Goal: Check status

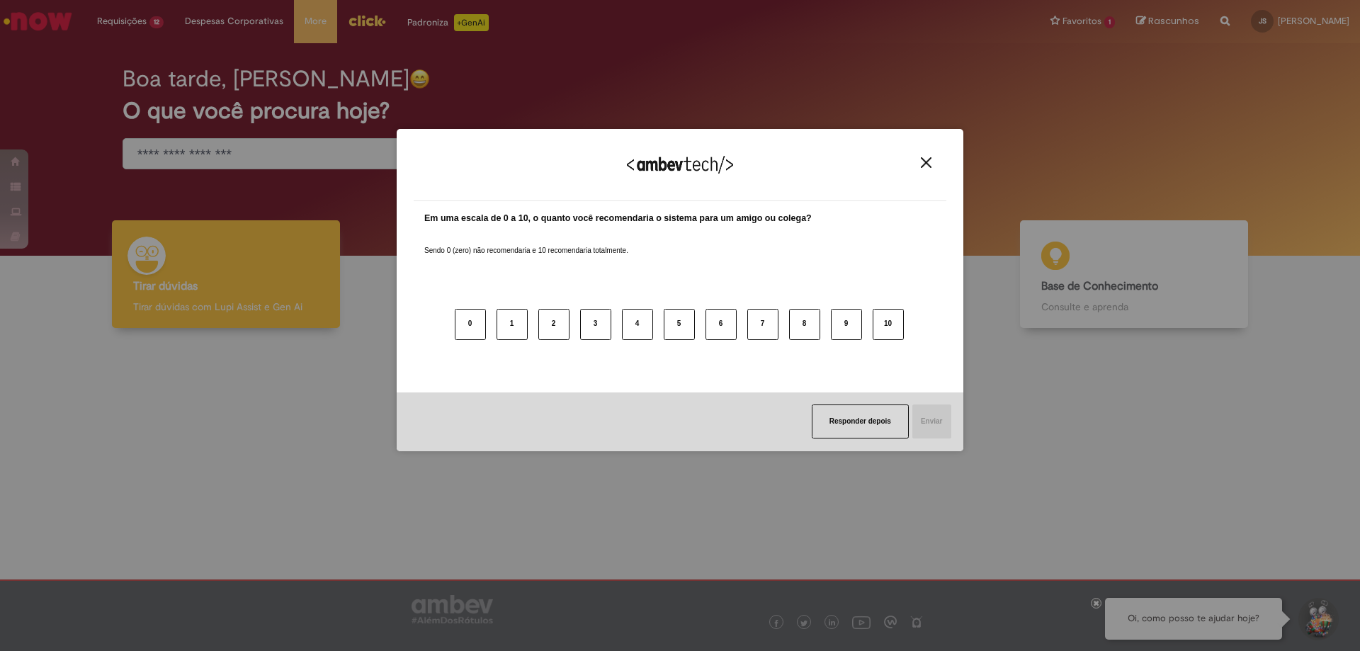
click at [917, 161] on button "Close" at bounding box center [925, 163] width 19 height 12
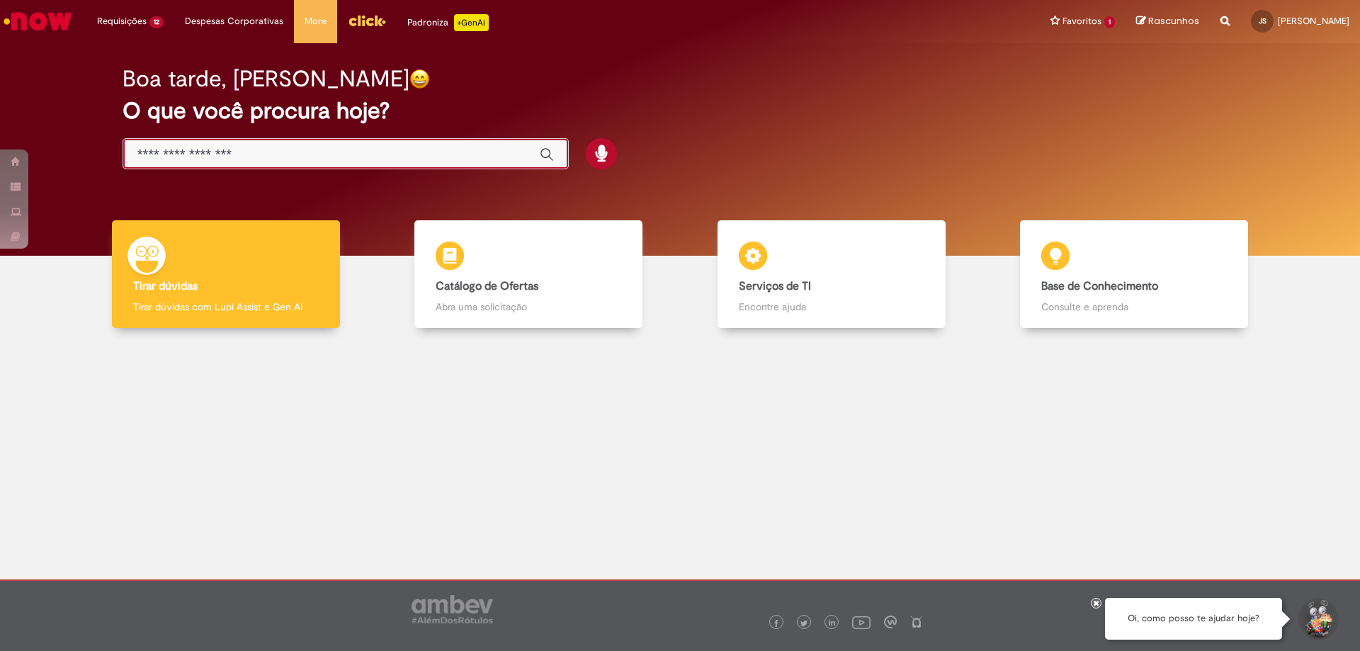
click at [354, 158] on input "Basta digitar aqui" at bounding box center [331, 155] width 388 height 16
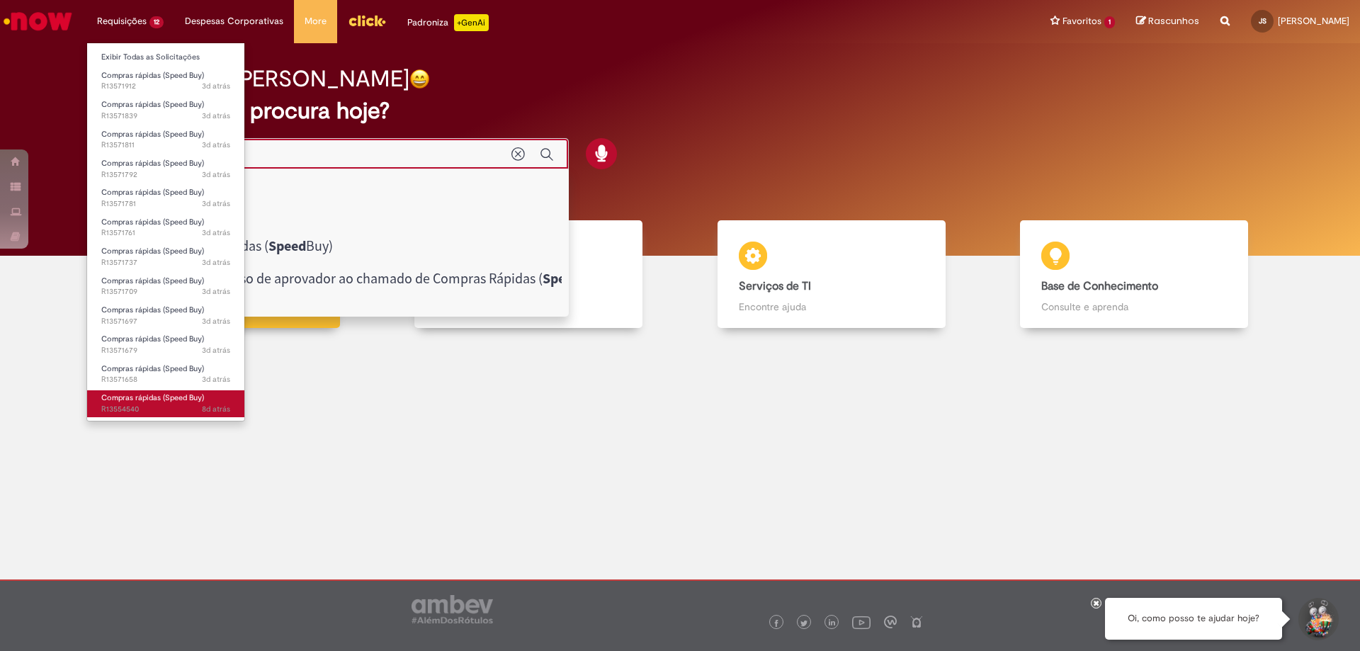
type input "*****"
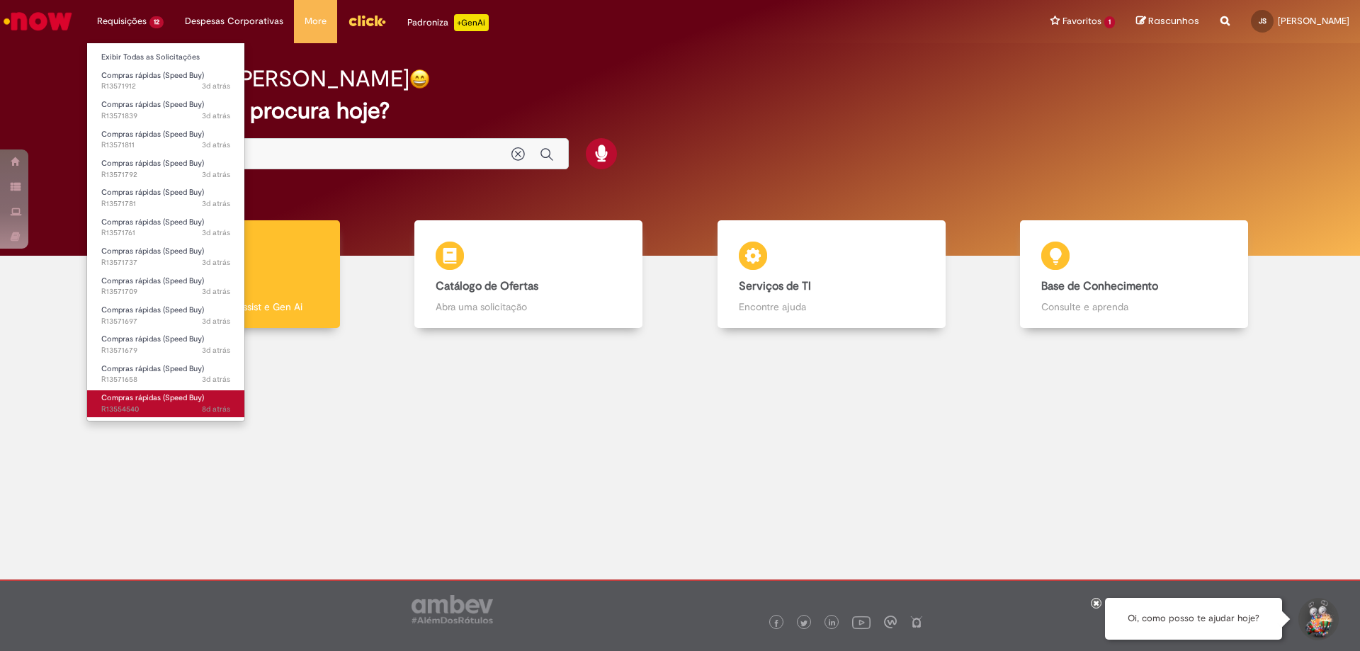
click at [153, 399] on span "Compras rápidas (Speed Buy)" at bounding box center [152, 397] width 103 height 11
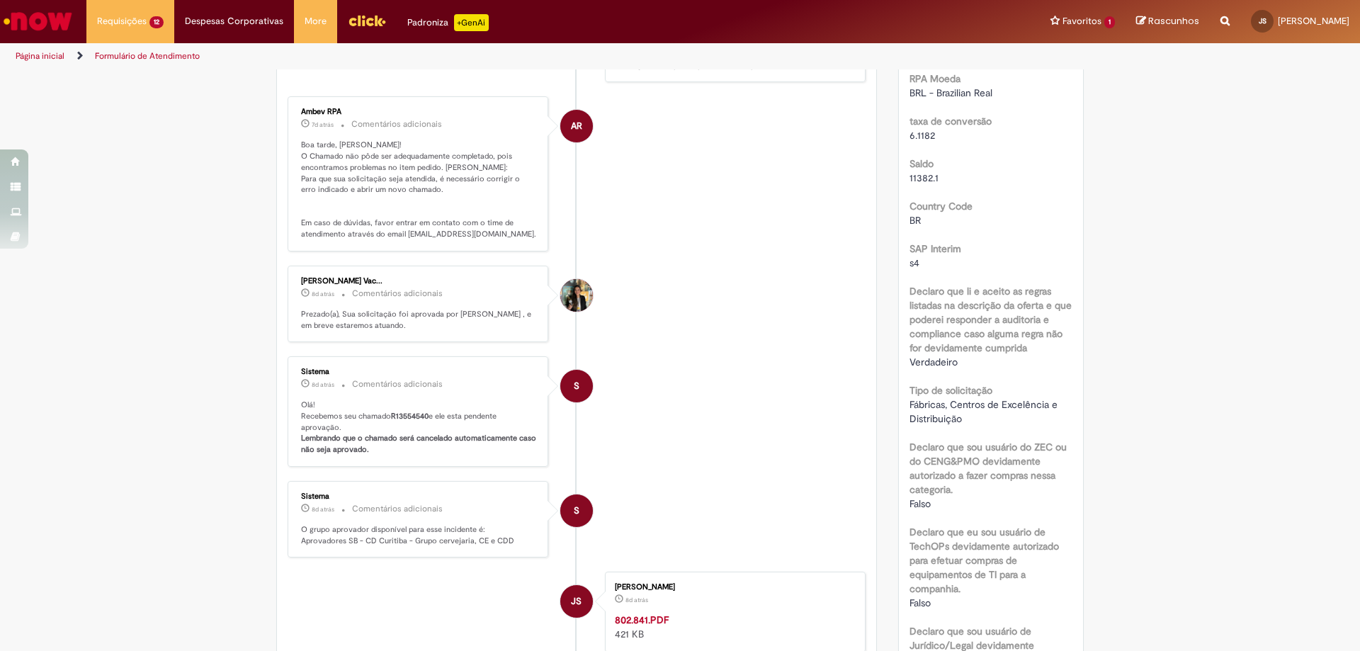
scroll to position [157, 0]
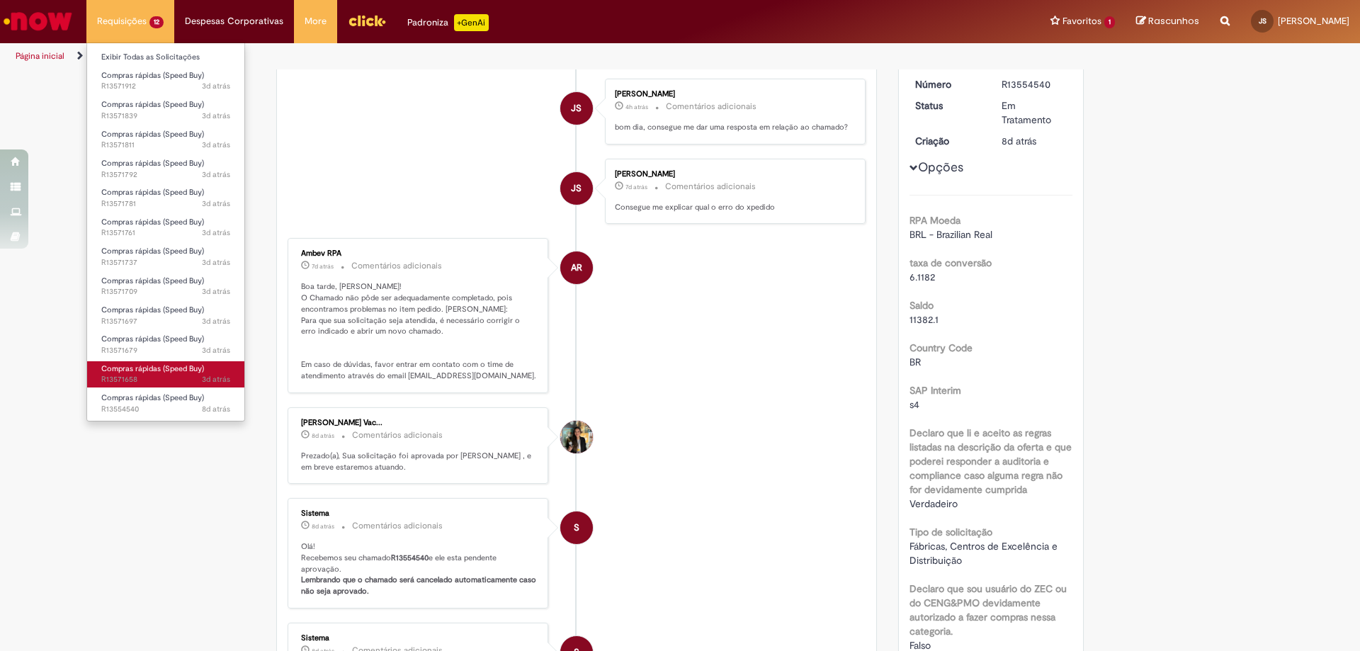
click at [182, 377] on span "3d atrás 3 dias atrás R13571658" at bounding box center [165, 379] width 129 height 11
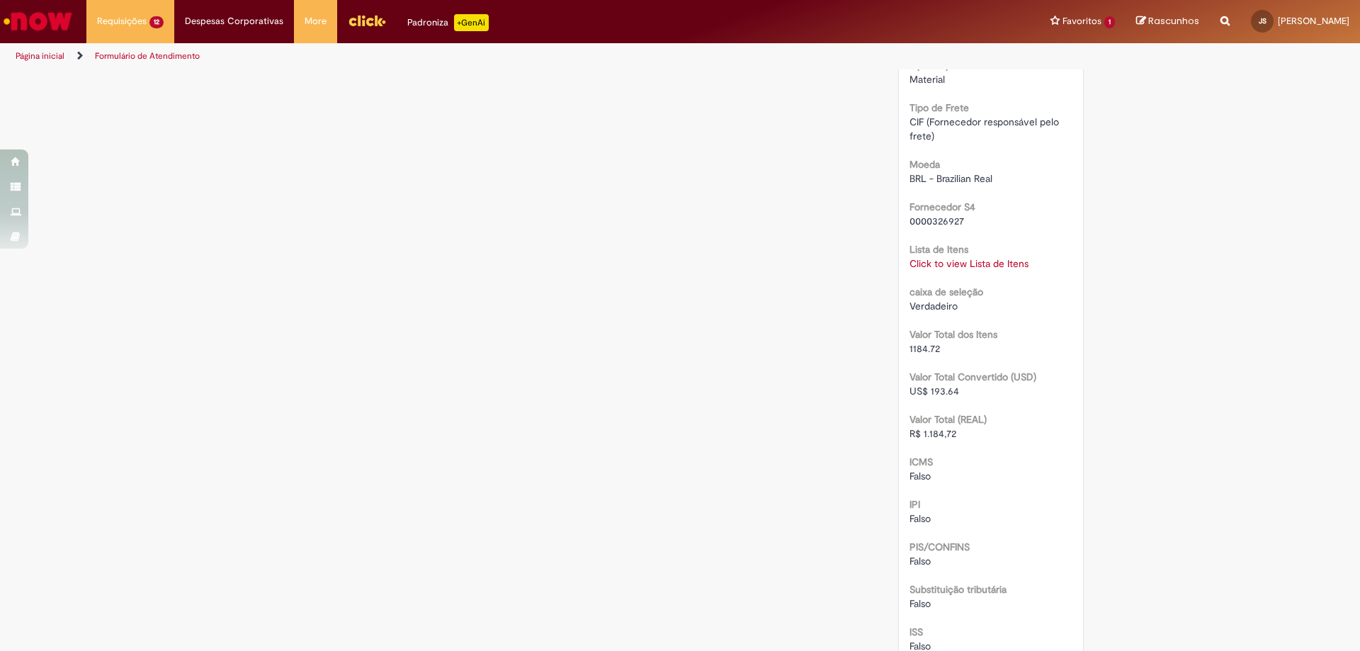
scroll to position [1133, 0]
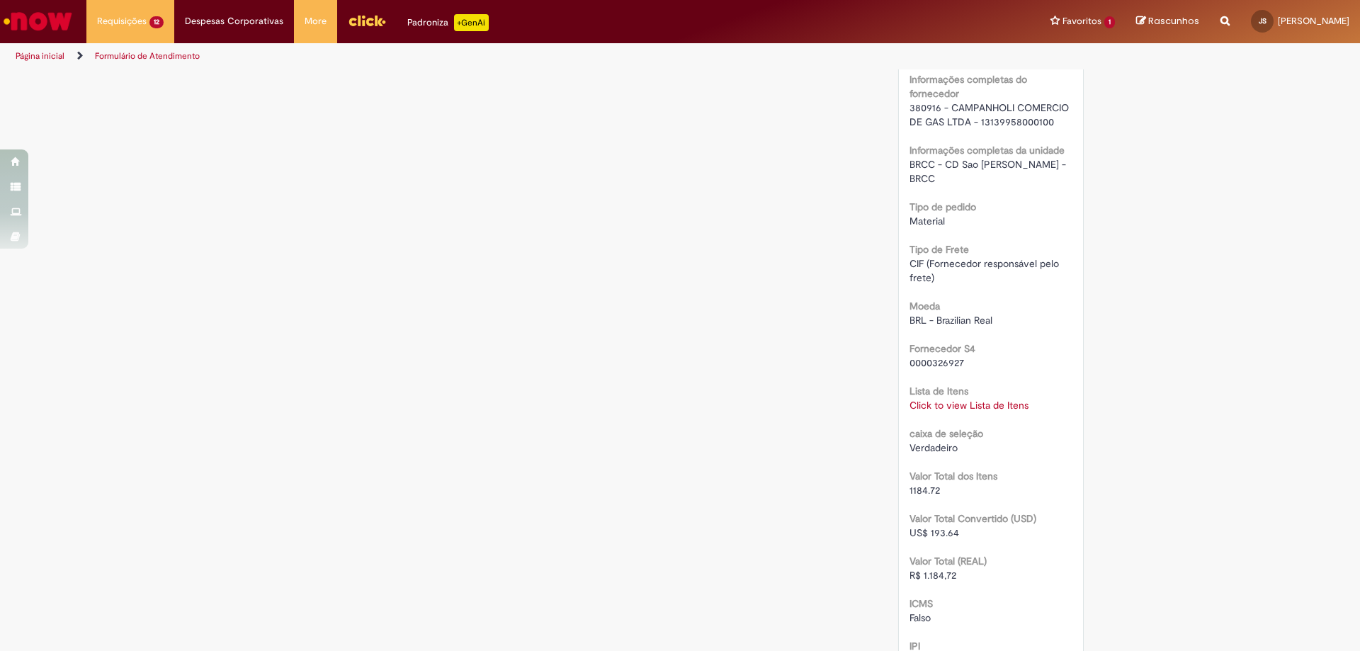
click at [983, 399] on link "Click to view Lista de Itens" at bounding box center [968, 405] width 119 height 13
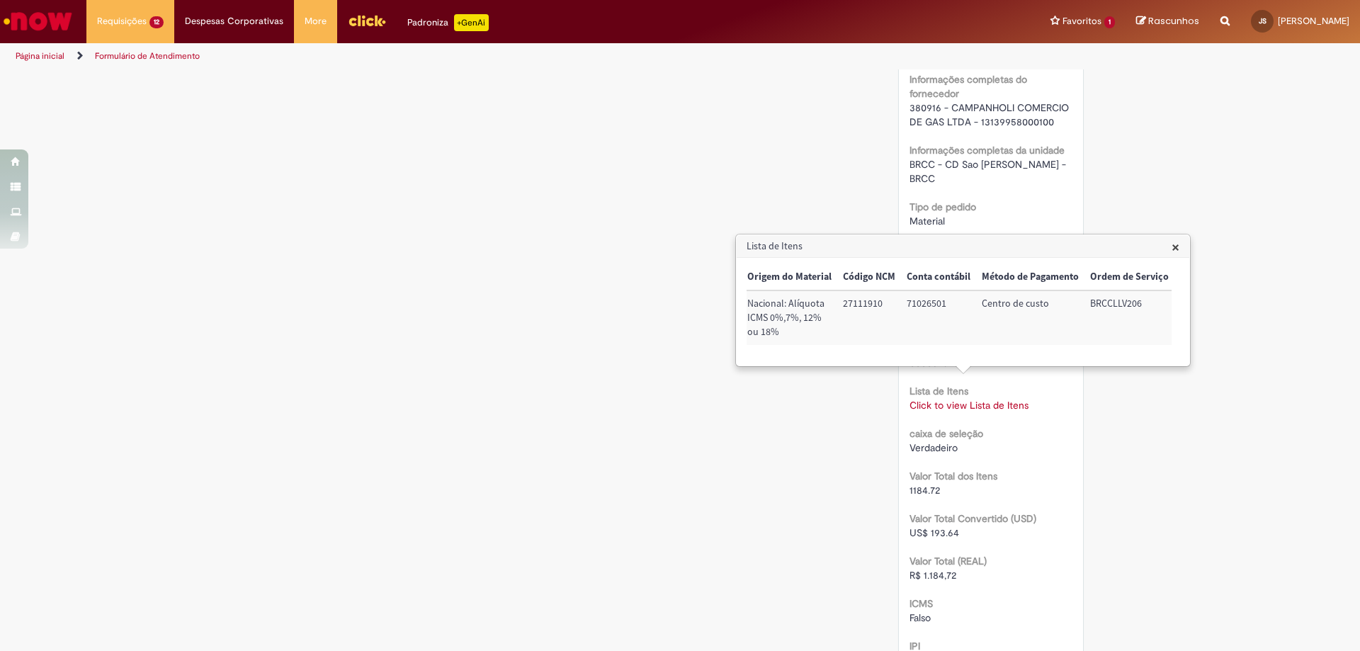
scroll to position [0, 0]
click at [855, 246] on h3 "Lista de Itens" at bounding box center [962, 246] width 453 height 23
click at [1136, 246] on h3 "Lista de Itens" at bounding box center [962, 246] width 453 height 23
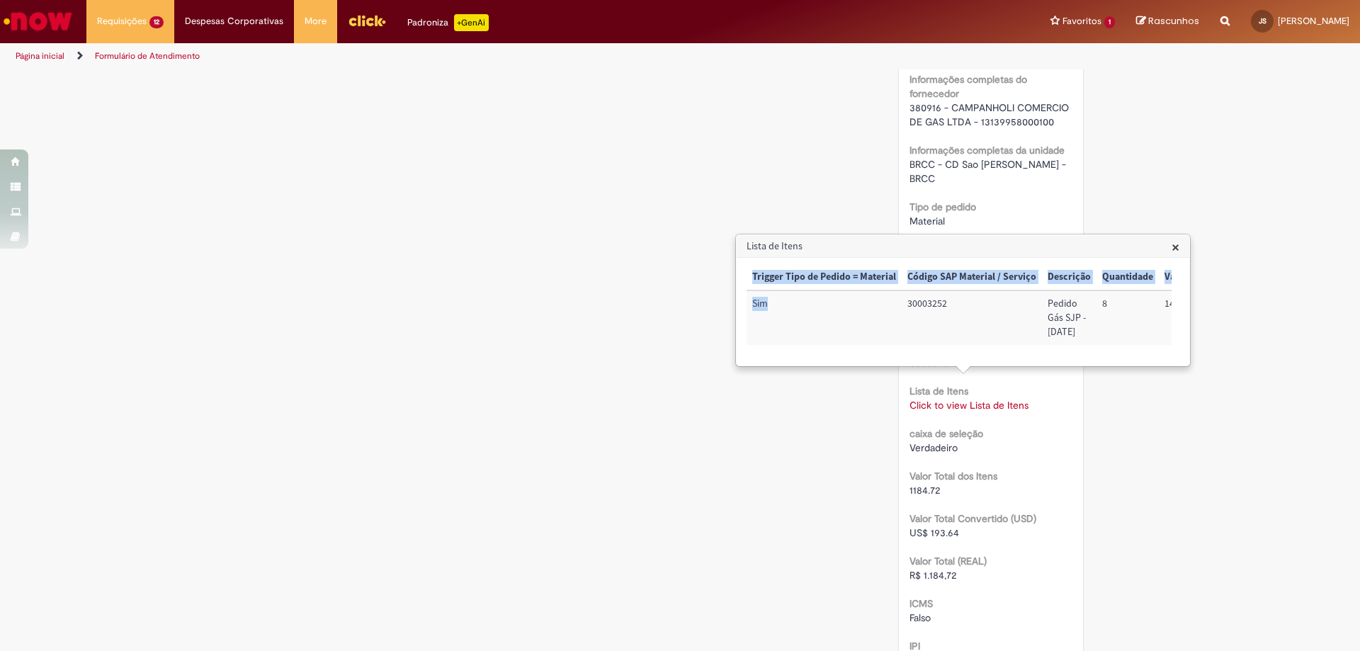
drag, startPoint x: 752, startPoint y: 275, endPoint x: 885, endPoint y: 308, distance: 136.5
click at [885, 308] on table "Trigger Tipo de Pedido = Material Código SAP Material / Serviço Descrição Quant…" at bounding box center [1250, 304] width 1008 height 81
click at [885, 308] on td "Sim" at bounding box center [823, 317] width 155 height 55
click at [885, 296] on td "Sim" at bounding box center [823, 317] width 155 height 55
click at [914, 309] on td "30003252" at bounding box center [971, 317] width 140 height 55
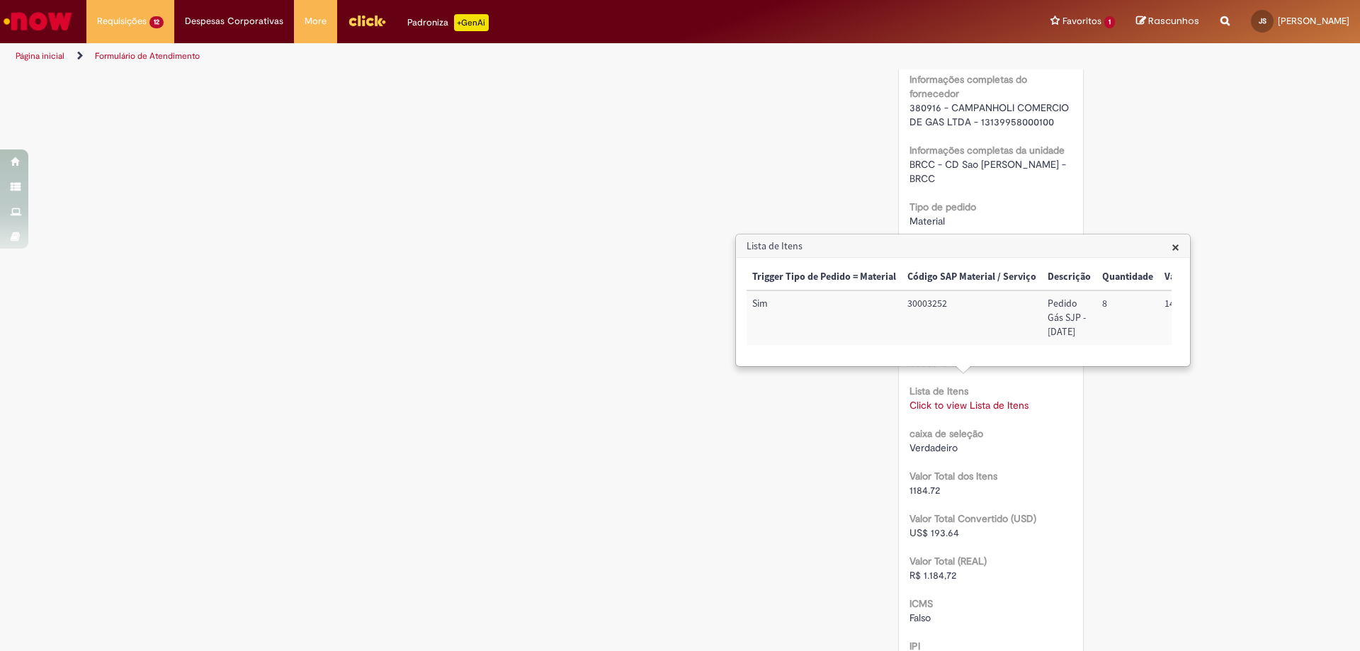
click at [1174, 246] on span "×" at bounding box center [1175, 246] width 8 height 19
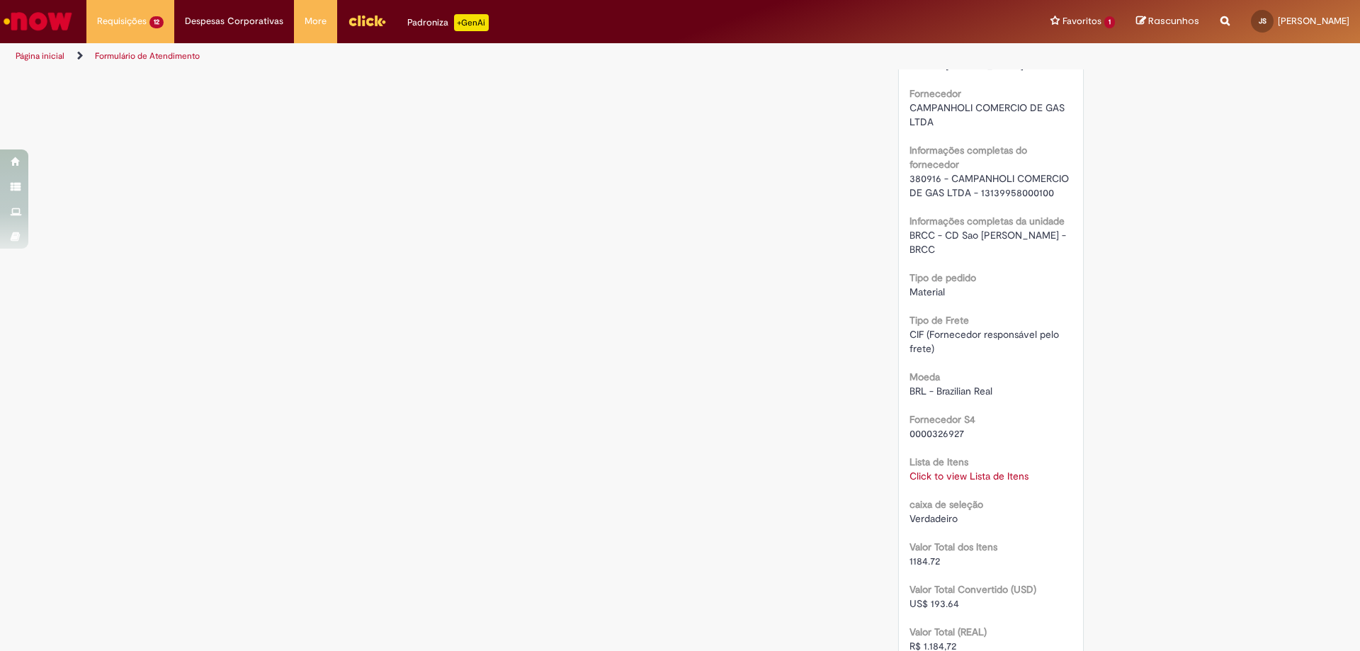
scroll to position [1133, 0]
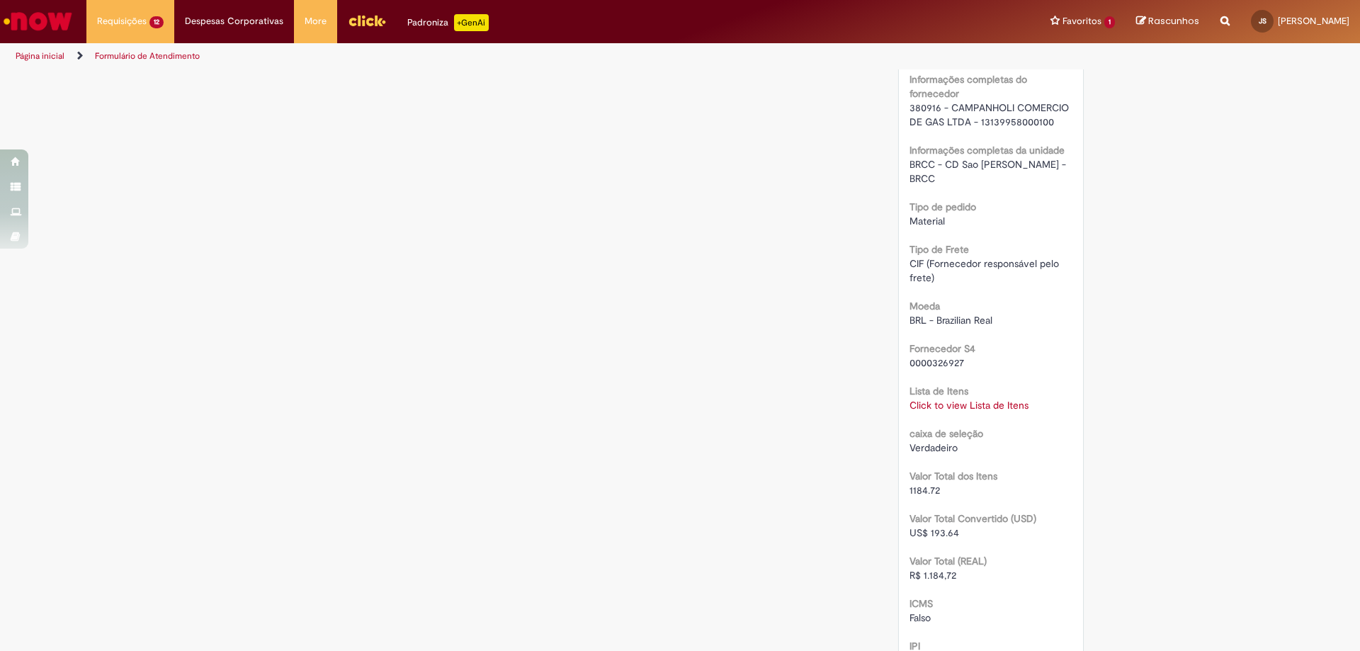
click at [989, 399] on link "Click to view Lista de Itens" at bounding box center [968, 405] width 119 height 13
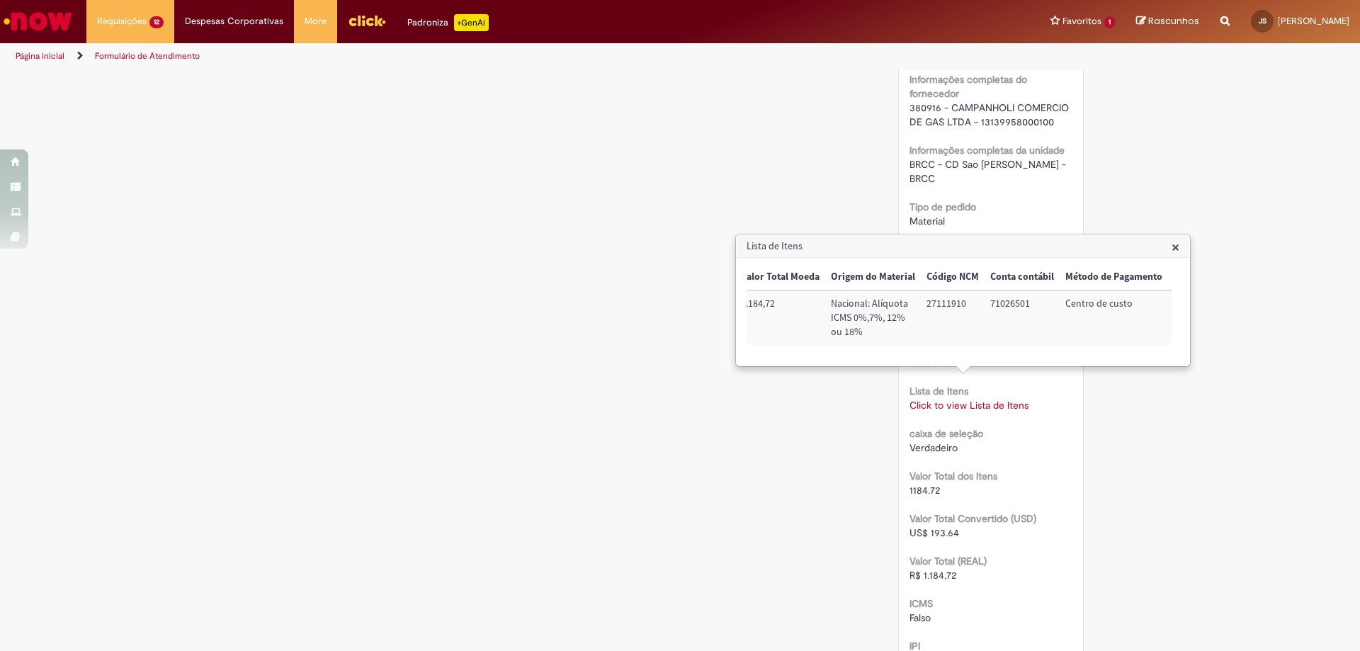
scroll to position [0, 580]
click at [1174, 246] on span "×" at bounding box center [1175, 246] width 8 height 19
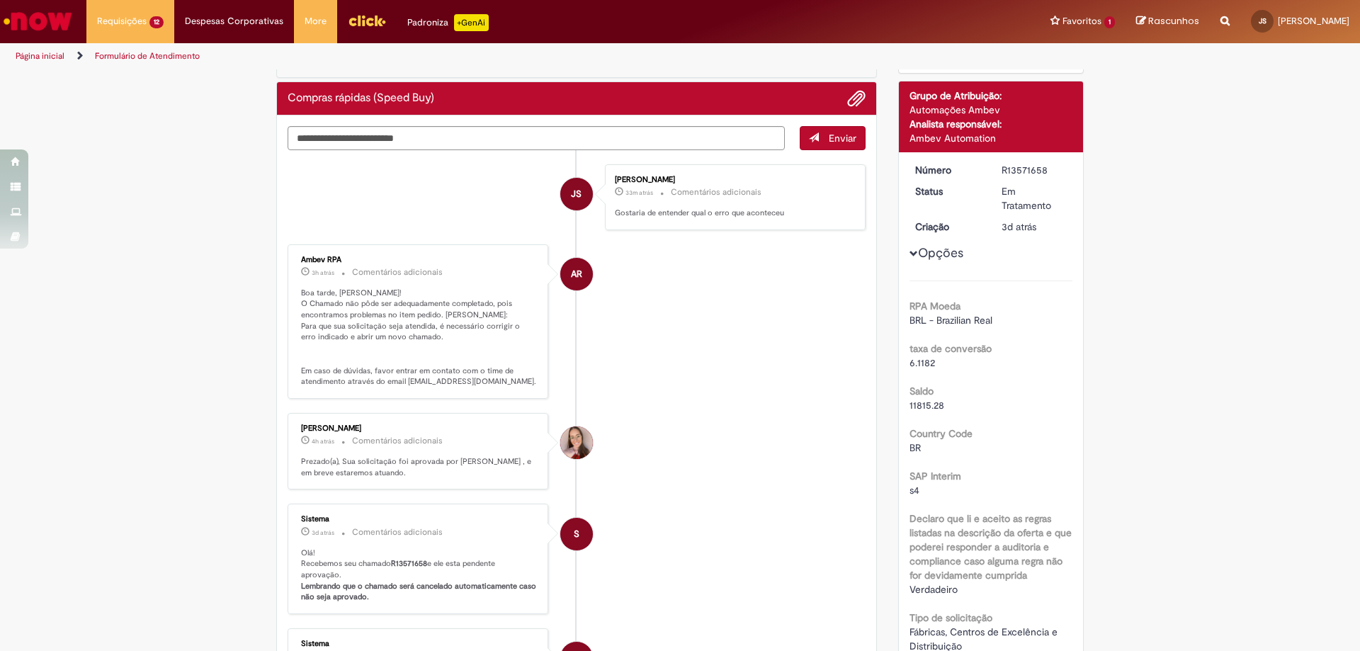
scroll to position [0, 0]
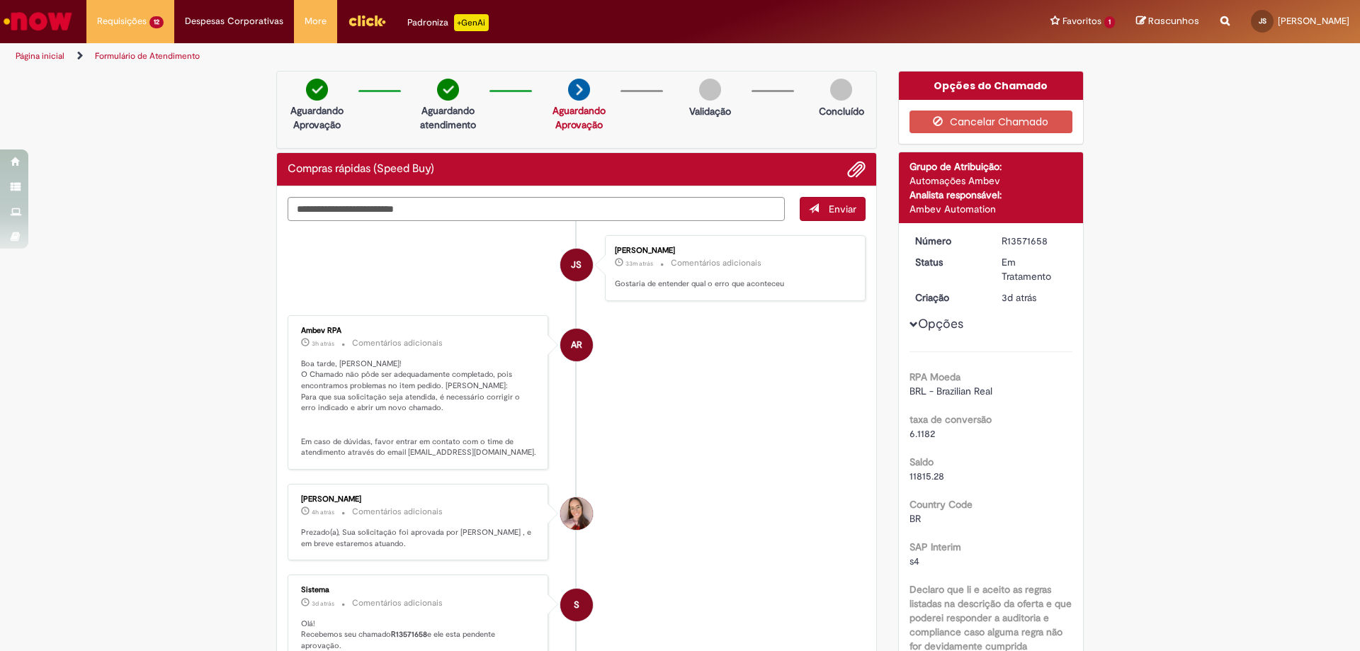
click at [857, 156] on div "Compras rápidas (Speed Buy)" at bounding box center [576, 169] width 599 height 33
click at [855, 162] on span "Adicionar anexos" at bounding box center [856, 169] width 17 height 17
click at [959, 171] on div "Grupo de Atribuição:" at bounding box center [991, 166] width 164 height 14
click at [989, 171] on div "Grupo de Atribuição:" at bounding box center [991, 166] width 164 height 14
click at [1073, 177] on div "Detalhes do tíquete Grupo de Atribuição: Automações Ambev Analista responsável:…" at bounding box center [991, 187] width 185 height 71
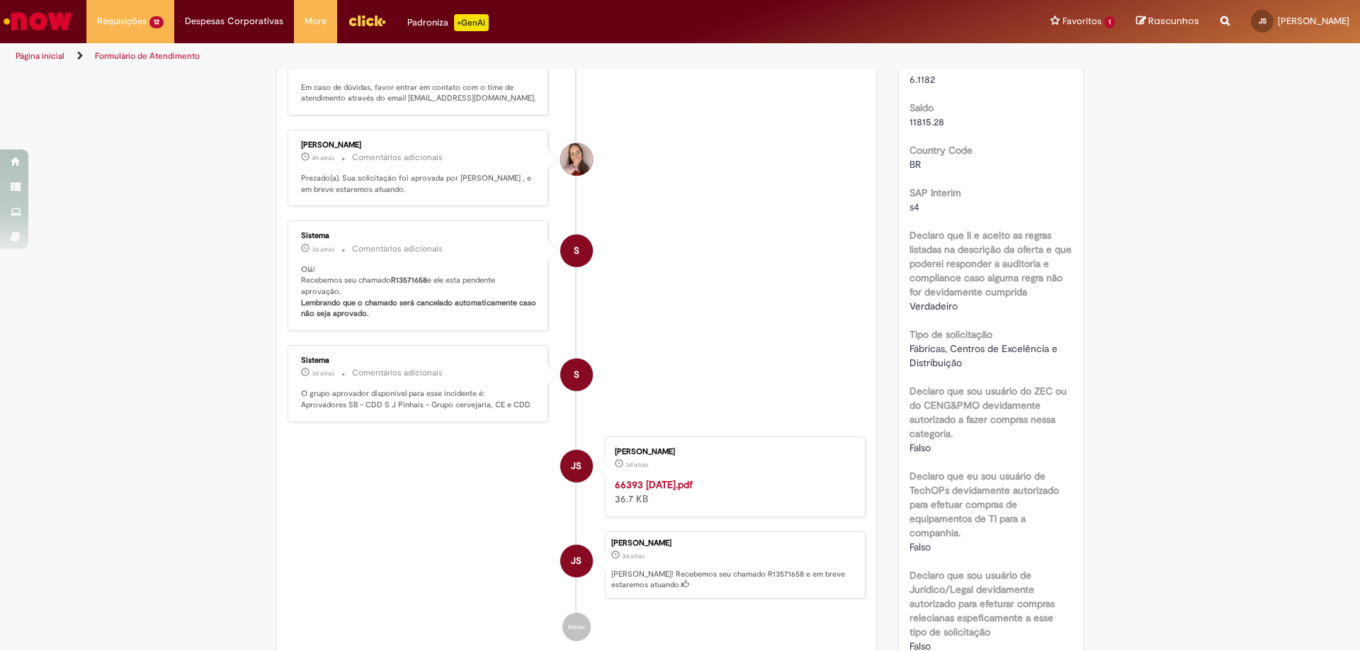
scroll to position [425, 0]
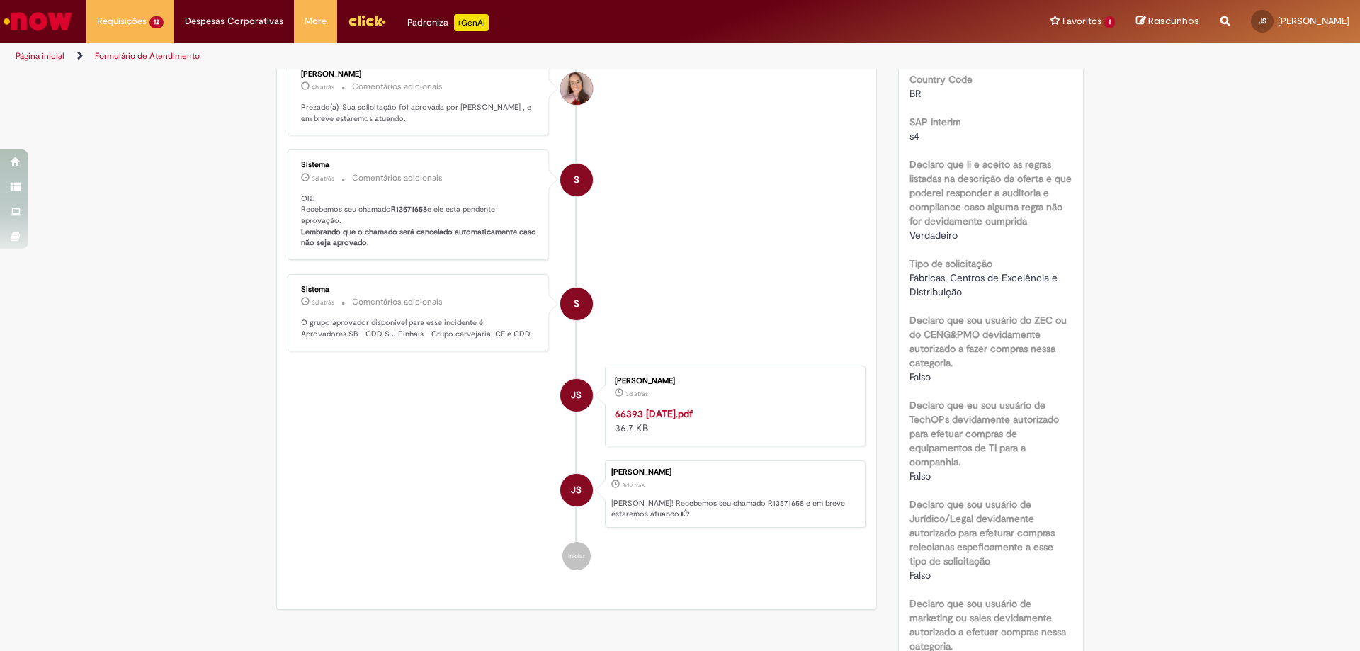
click at [652, 411] on strong "66393 [DATE].pdf" at bounding box center [654, 413] width 78 height 13
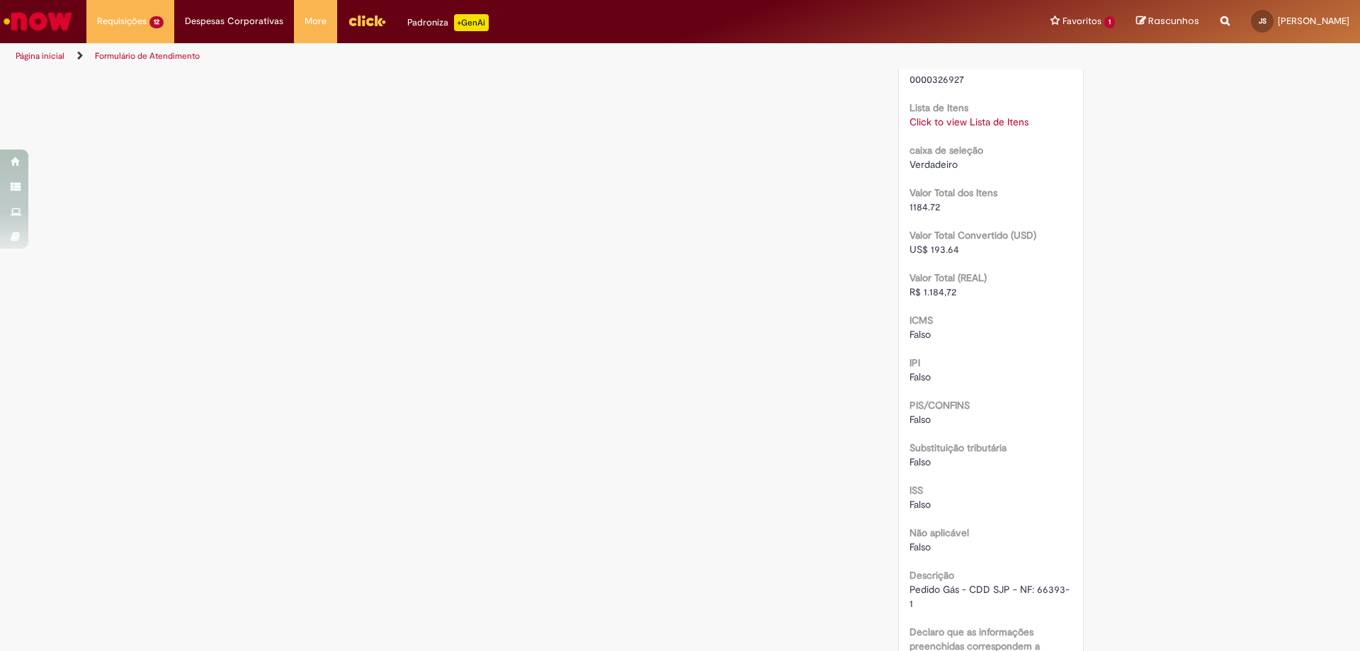
scroll to position [1629, 0]
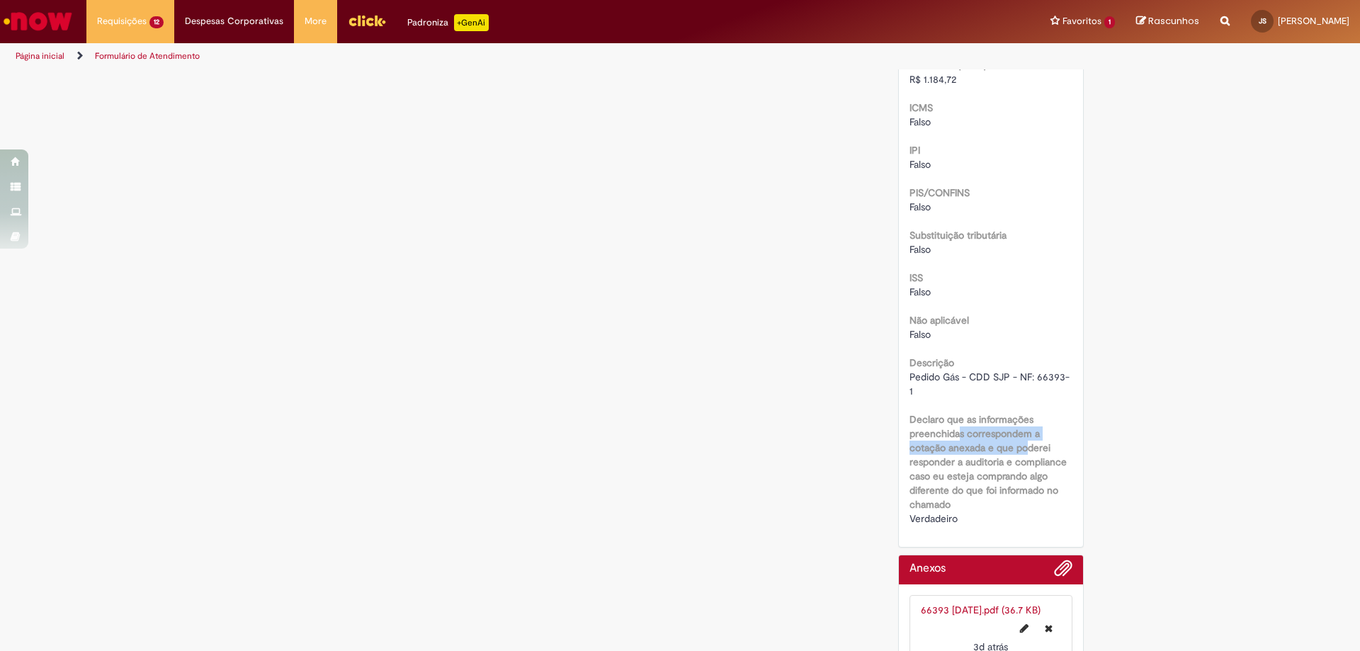
drag, startPoint x: 952, startPoint y: 401, endPoint x: 1021, endPoint y: 422, distance: 72.6
click at [1021, 422] on b "Declaro que as informações preenchidas correspondem a cotação anexada e que pod…" at bounding box center [987, 462] width 157 height 98
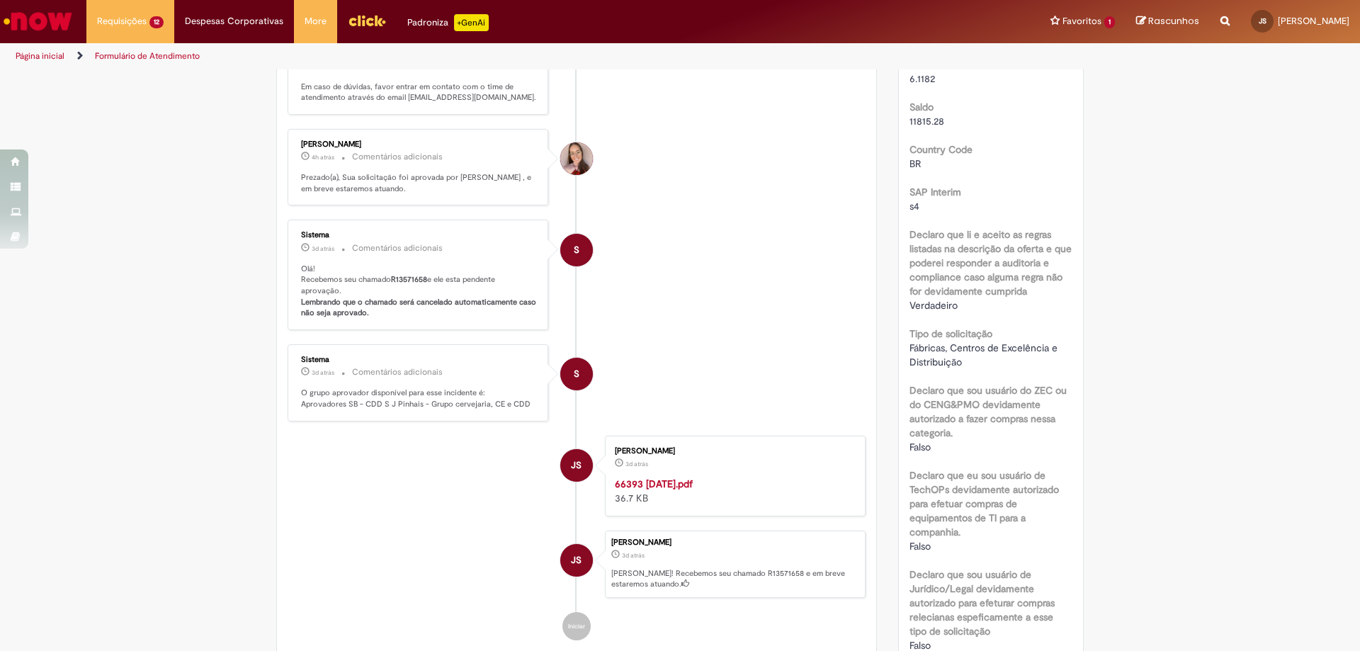
scroll to position [0, 0]
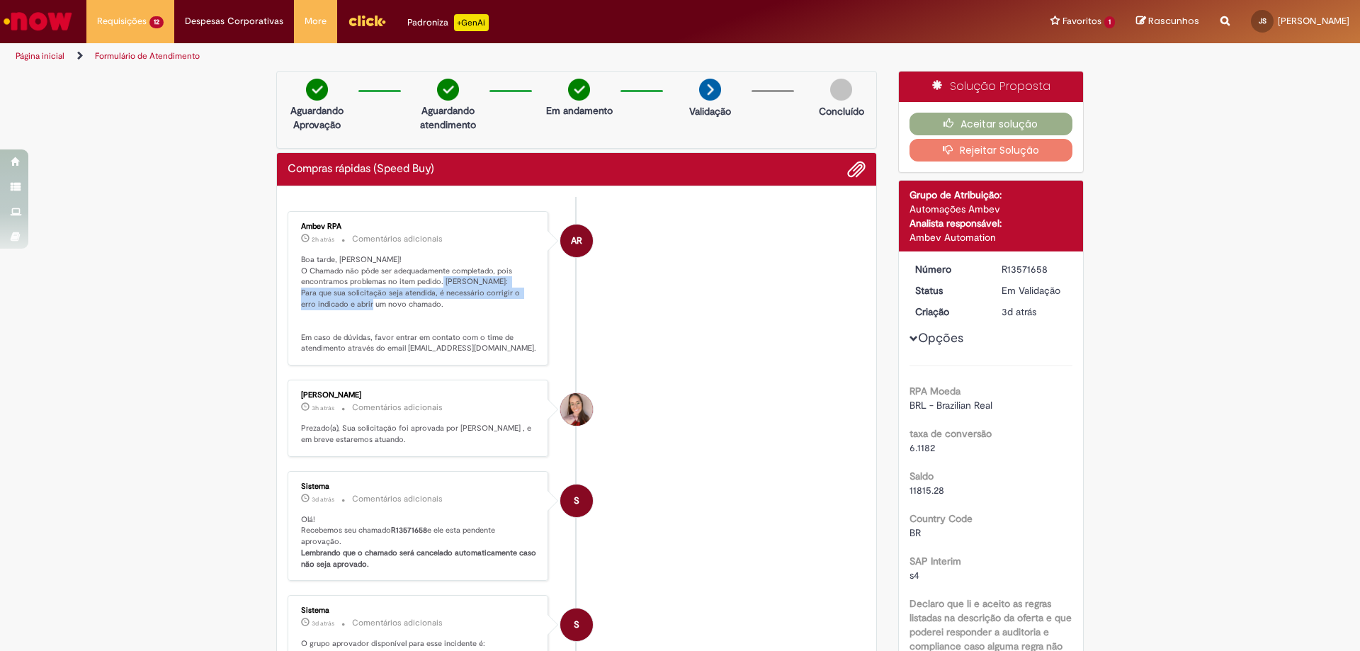
drag, startPoint x: 292, startPoint y: 293, endPoint x: 477, endPoint y: 309, distance: 184.8
click at [477, 309] on div "Ambev RPA 2h atrás 2 horas atrás Comentários adicionais Boa tarde, [PERSON_NAME…" at bounding box center [418, 288] width 252 height 146
drag, startPoint x: 470, startPoint y: 307, endPoint x: 480, endPoint y: 307, distance: 9.9
click at [470, 307] on p "Boa tarde, [PERSON_NAME]! O Chamado não pôde ser adequadamente completado, pois…" at bounding box center [419, 304] width 236 height 100
click at [834, 364] on li "AR Ambev RPA 2h atrás 2 horas atrás Comentários adicionais Boa tarde, [PERSON_N…" at bounding box center [577, 288] width 578 height 154
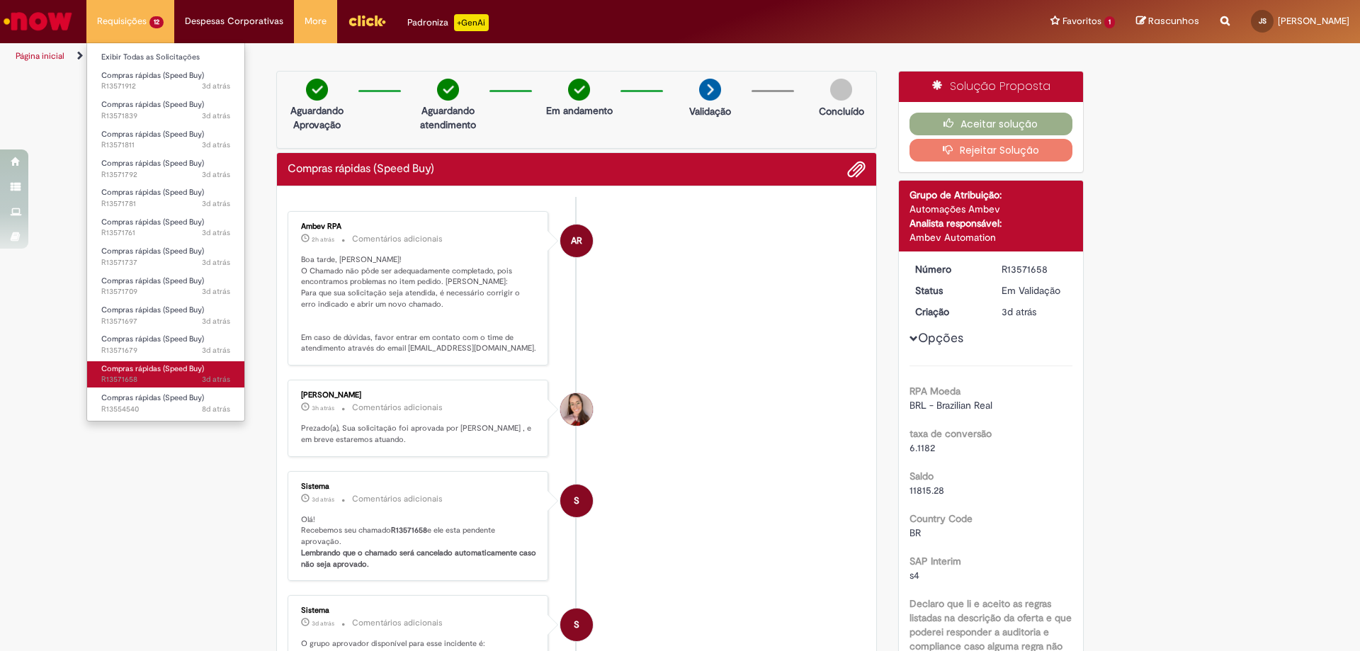
click at [176, 369] on span "Compras rápidas (Speed Buy)" at bounding box center [152, 368] width 103 height 11
click at [166, 369] on span "Compras rápidas (Speed Buy)" at bounding box center [152, 368] width 103 height 11
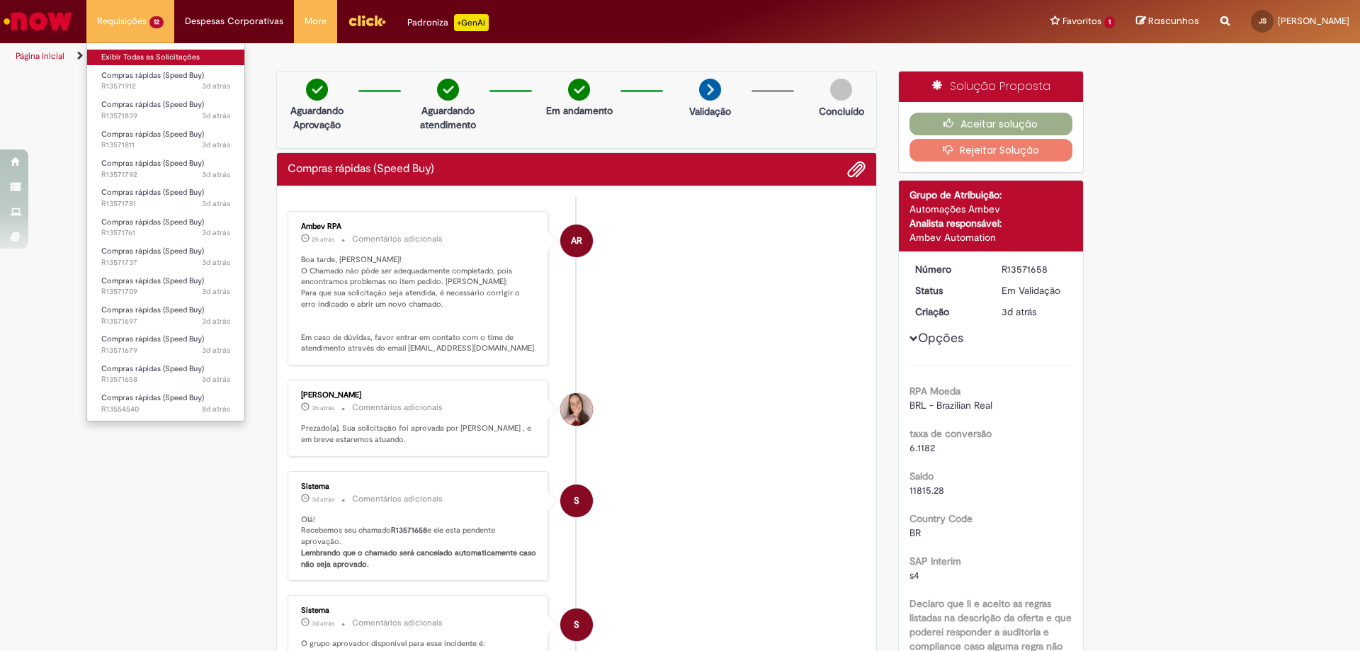
click at [138, 57] on link "Exibir Todas as Solicitações" at bounding box center [165, 58] width 157 height 16
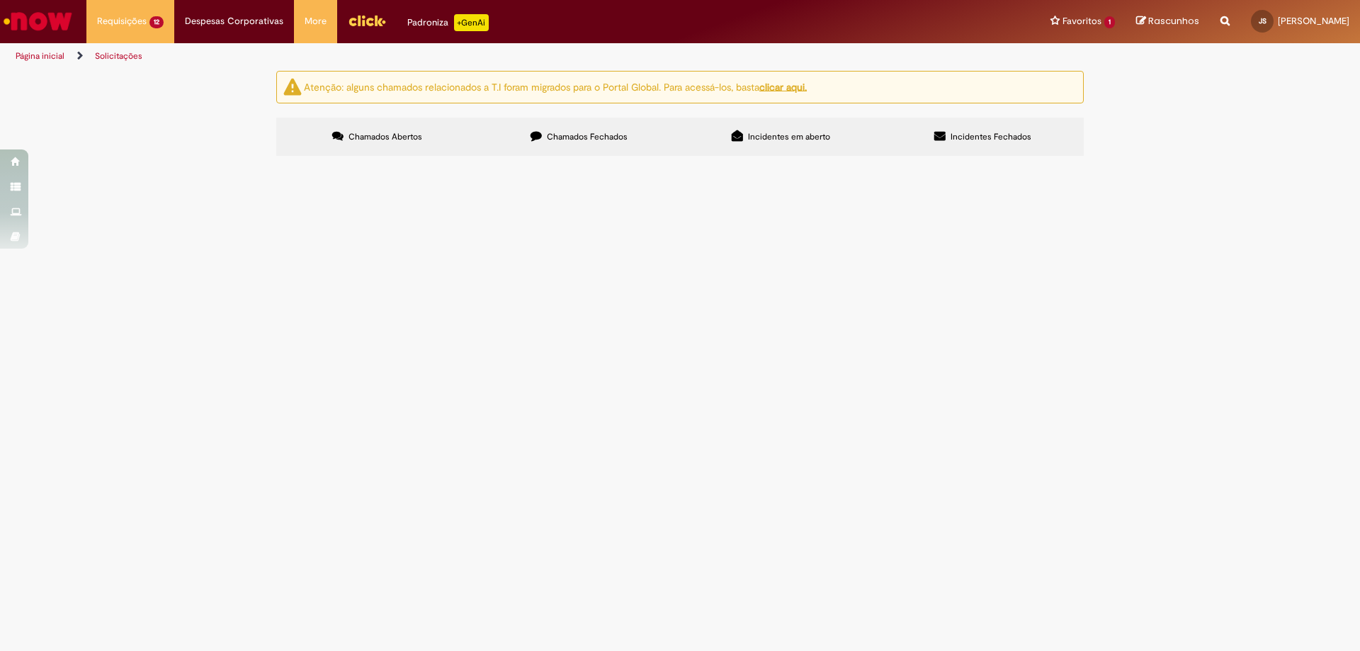
click at [0, 0] on span "Em Validação" at bounding box center [0, 0] width 0 height 0
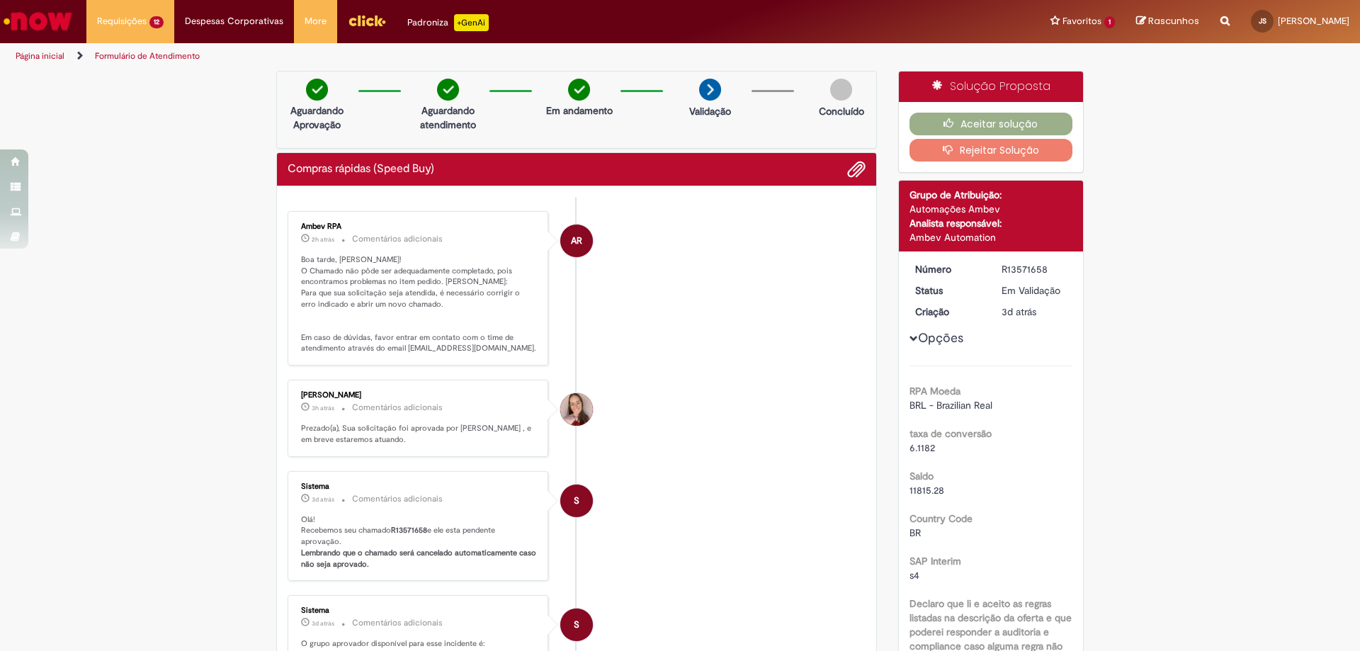
scroll to position [142, 0]
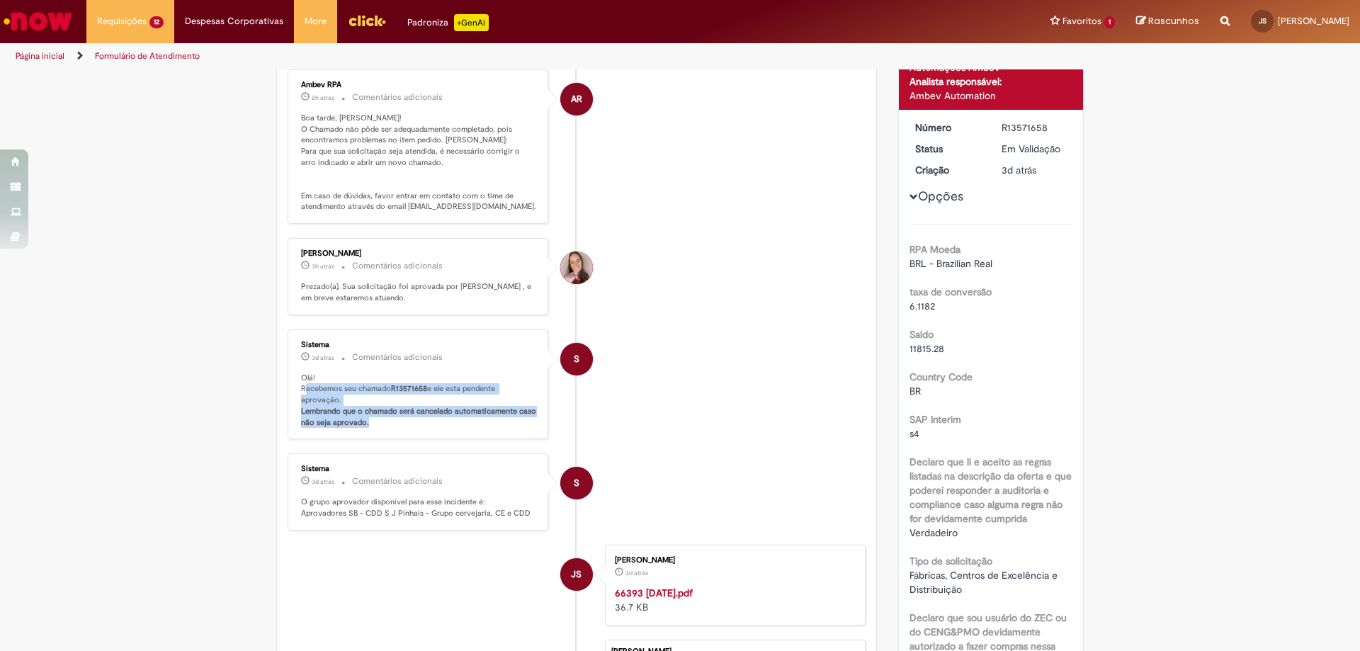
drag, startPoint x: 299, startPoint y: 383, endPoint x: 403, endPoint y: 419, distance: 110.0
click at [403, 419] on p "Olá! Recebemos seu chamado R13571658 e ele esta pendente aprovação. Lembrando q…" at bounding box center [419, 400] width 236 height 56
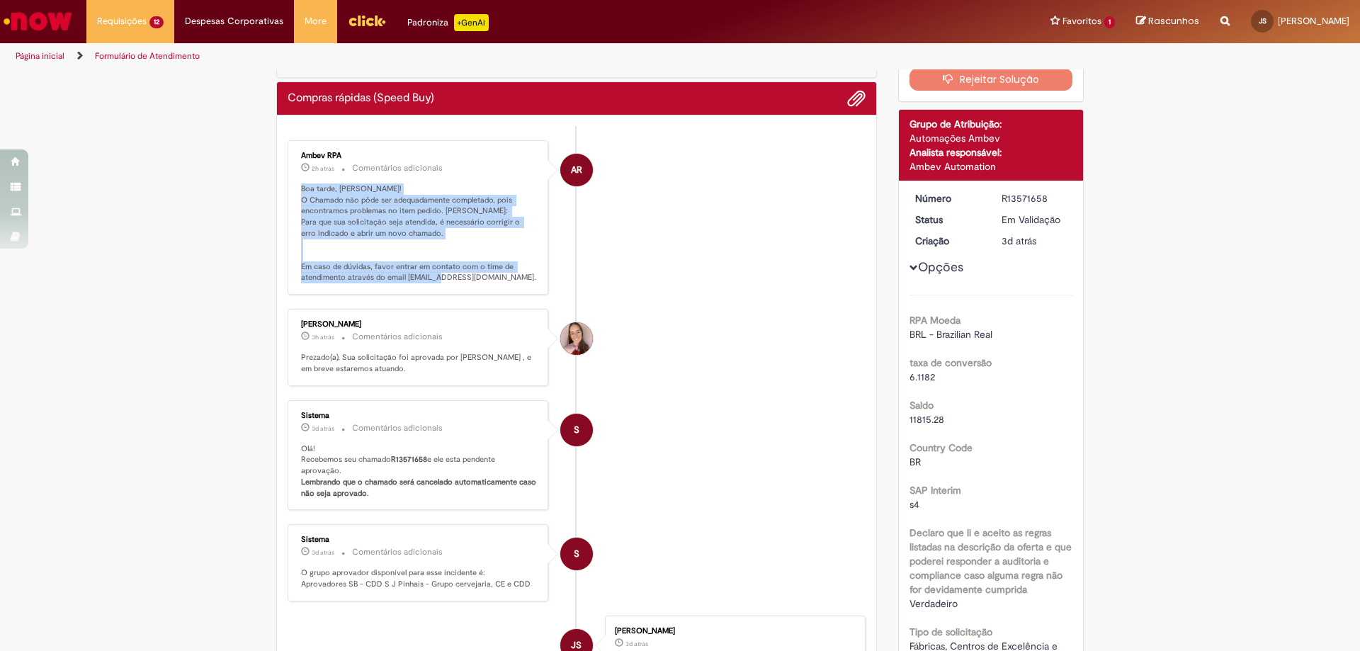
drag, startPoint x: 290, startPoint y: 190, endPoint x: 504, endPoint y: 278, distance: 231.8
click at [504, 278] on div "Ambev RPA 2h atrás 2 horas atrás Comentários adicionais Boa tarde, [PERSON_NAME…" at bounding box center [418, 217] width 252 height 146
click at [504, 278] on p "Boa tarde, [PERSON_NAME]! O Chamado não pôde ser adequadamente completado, pois…" at bounding box center [419, 233] width 236 height 100
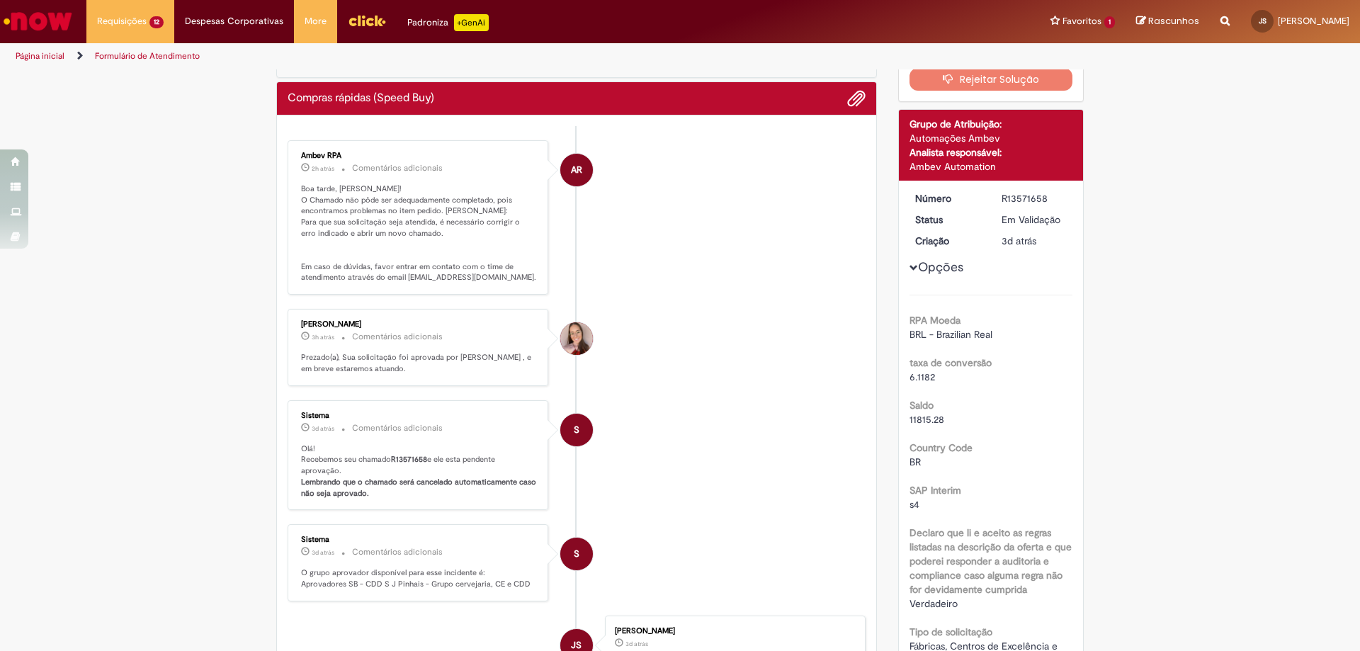
drag, startPoint x: 222, startPoint y: 217, endPoint x: 292, endPoint y: 218, distance: 70.1
drag, startPoint x: 359, startPoint y: 220, endPoint x: 407, endPoint y: 222, distance: 48.2
click at [380, 222] on p "Boa tarde, [PERSON_NAME]! O Chamado não pôde ser adequadamente completado, pois…" at bounding box center [419, 233] width 236 height 100
click at [407, 222] on p "Boa tarde, [PERSON_NAME]! O Chamado não pôde ser adequadamente completado, pois…" at bounding box center [419, 233] width 236 height 100
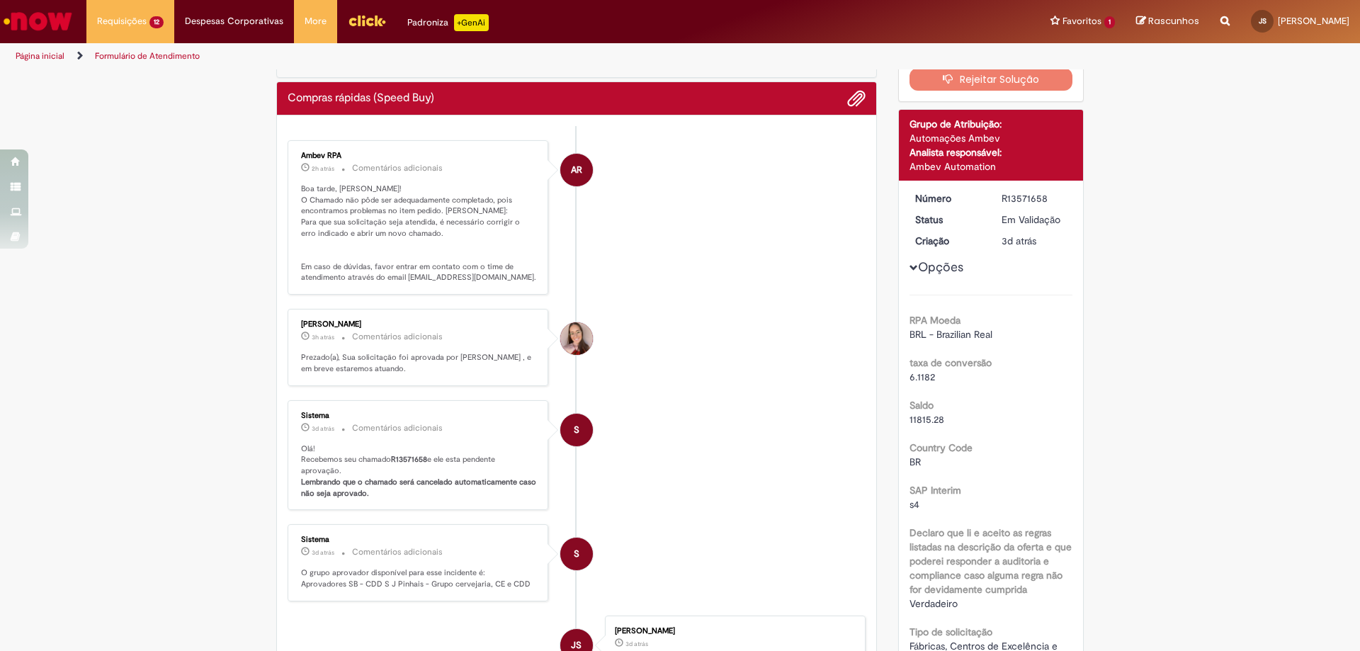
click at [412, 225] on p "Boa tarde, [PERSON_NAME]! O Chamado não pôde ser adequadamente completado, pois…" at bounding box center [419, 233] width 236 height 100
drag, startPoint x: 414, startPoint y: 234, endPoint x: 462, endPoint y: 232, distance: 48.9
click at [462, 232] on p "Boa tarde, [PERSON_NAME]! O Chamado não pôde ser adequadamente completado, pois…" at bounding box center [419, 233] width 236 height 100
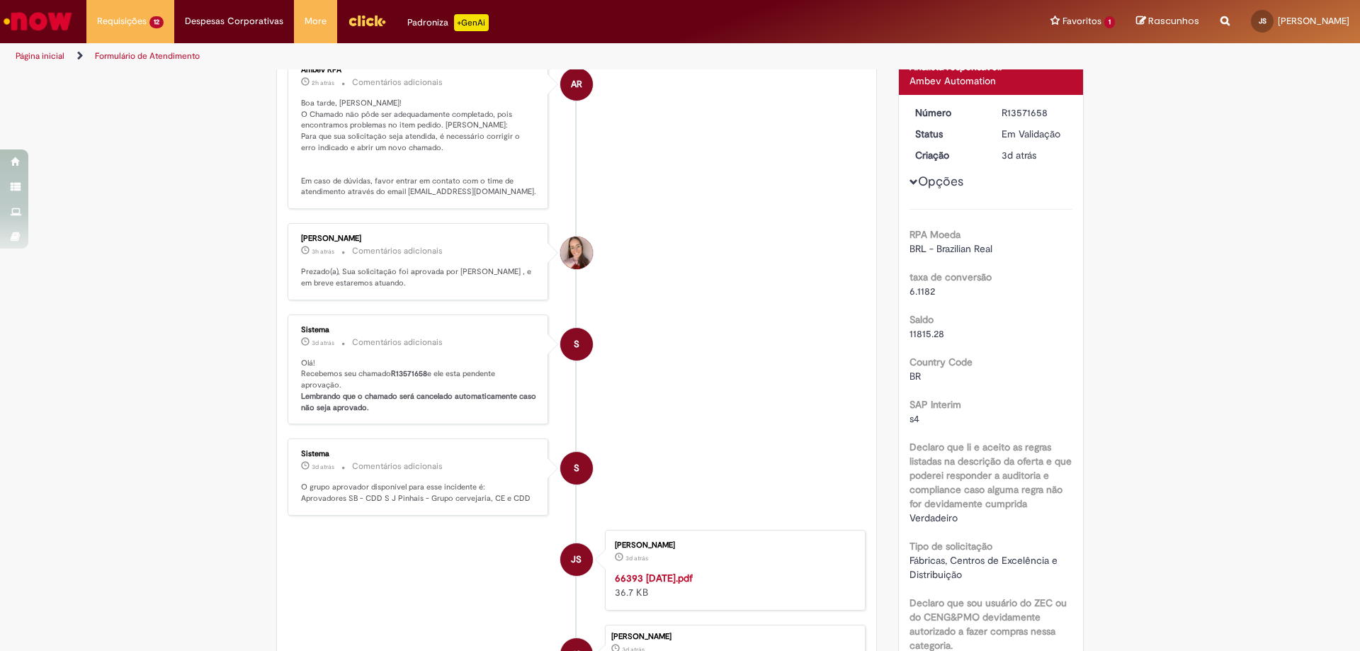
scroll to position [0, 0]
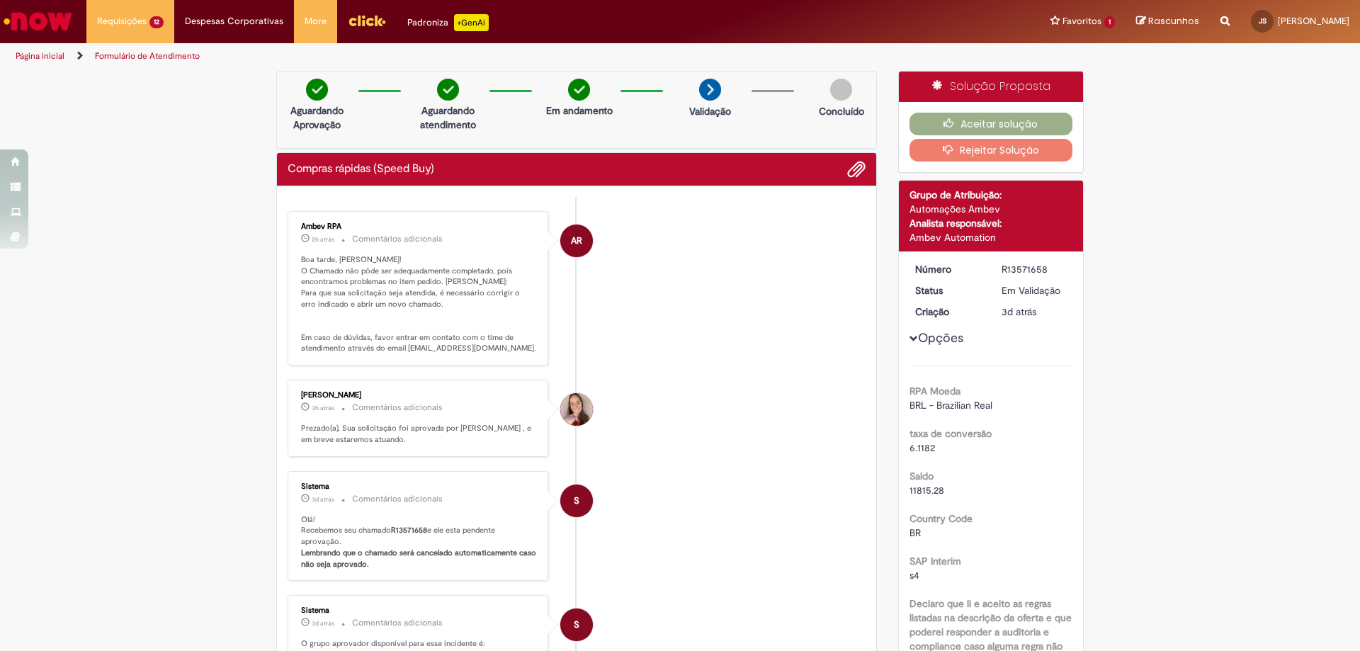
click at [969, 150] on button "Rejeitar Solução" at bounding box center [991, 150] width 164 height 23
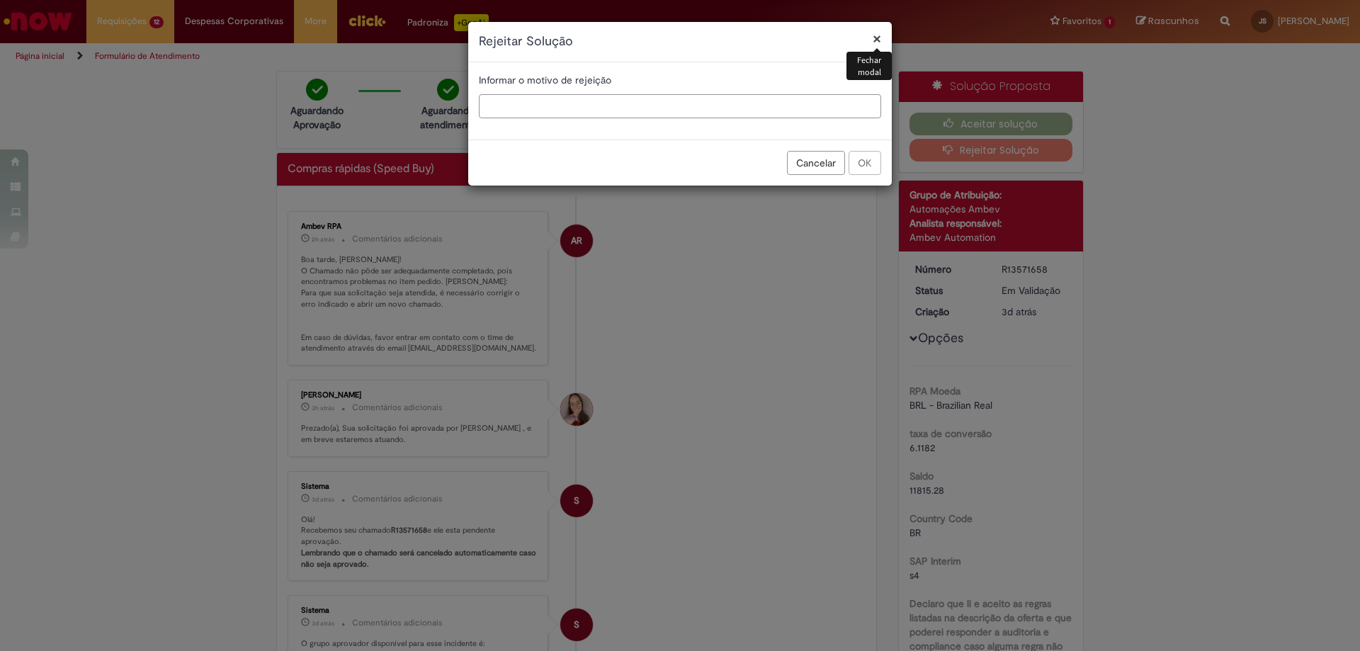
click at [546, 112] on input "text" at bounding box center [680, 106] width 402 height 24
click at [630, 106] on input "text" at bounding box center [680, 106] width 402 height 24
type input "**********"
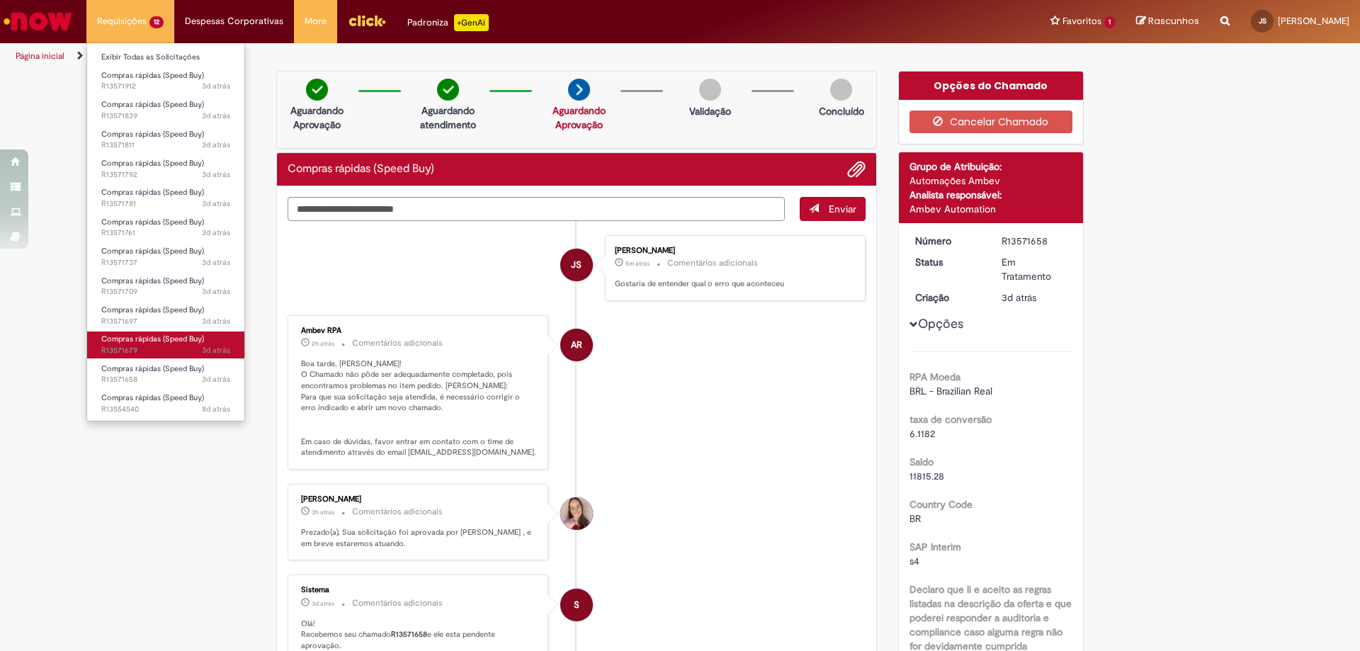
click at [144, 353] on span "3d atrás 3 dias atrás R13571679" at bounding box center [165, 350] width 129 height 11
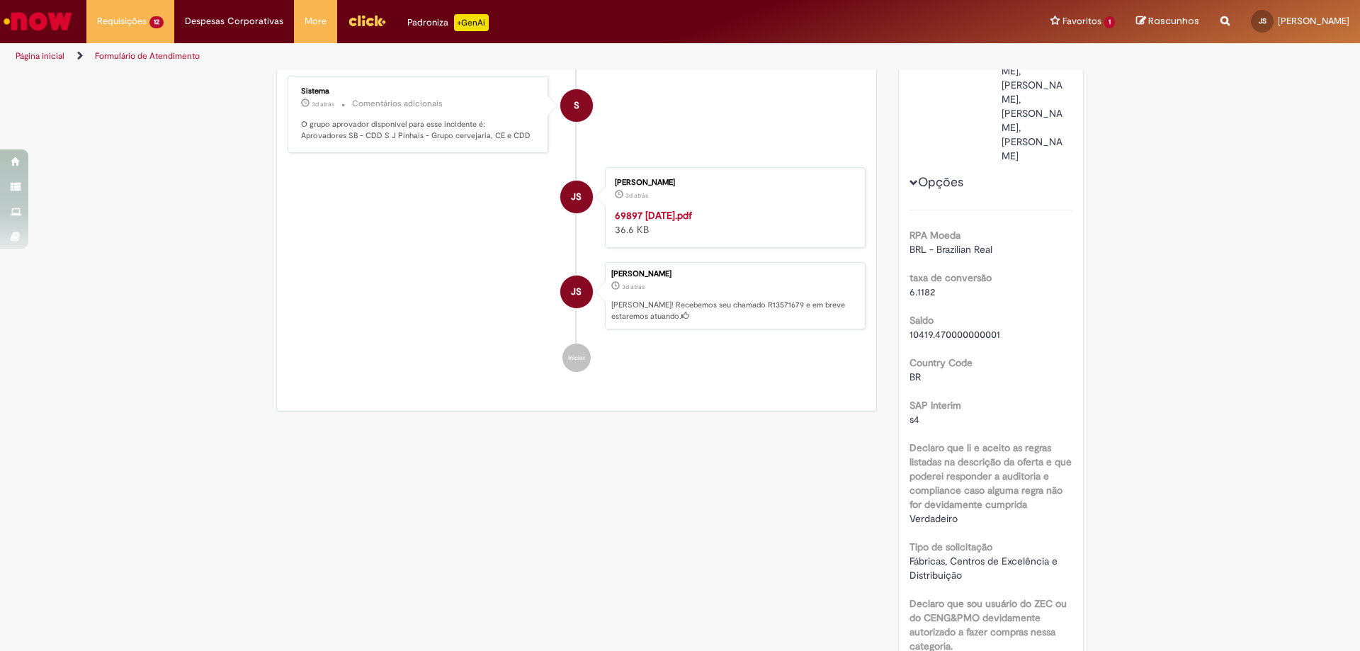
scroll to position [71, 0]
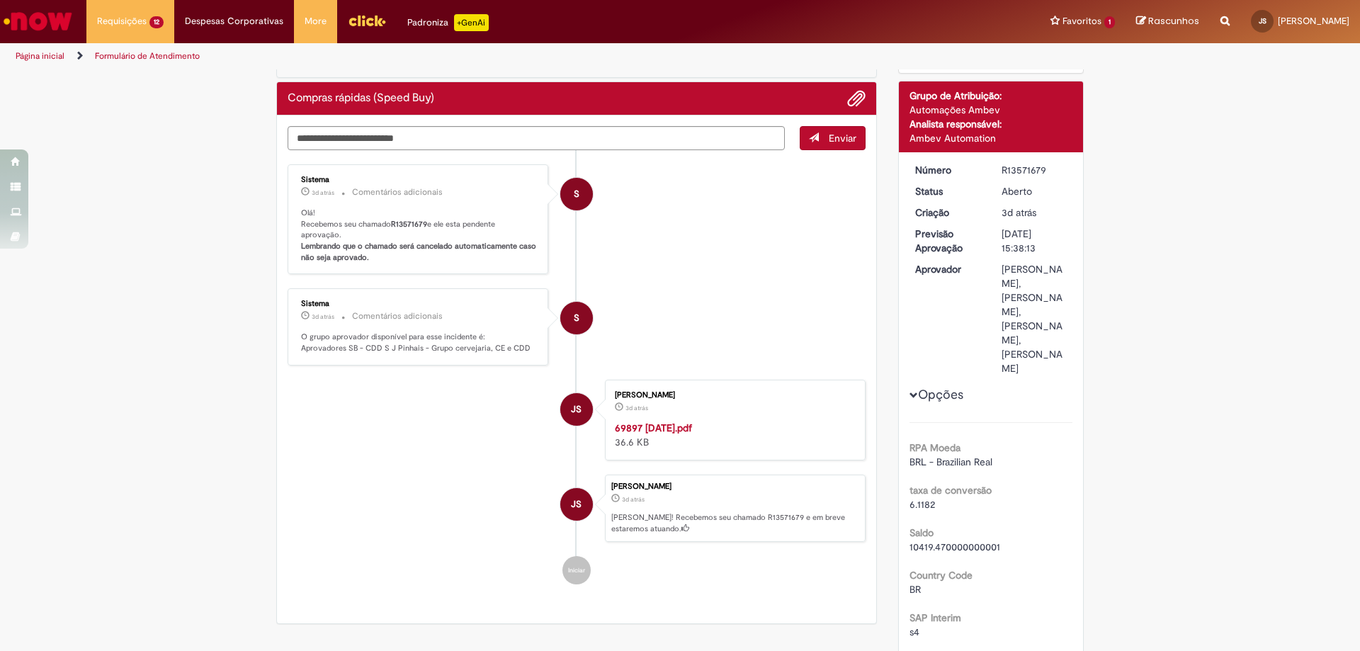
drag, startPoint x: 992, startPoint y: 265, endPoint x: 1060, endPoint y: 409, distance: 159.0
click at [1060, 375] on dd "[PERSON_NAME], [PERSON_NAME], [PERSON_NAME], [PERSON_NAME]" at bounding box center [1034, 318] width 87 height 113
click at [1060, 375] on div "[PERSON_NAME], [PERSON_NAME], [PERSON_NAME], [PERSON_NAME]" at bounding box center [1034, 318] width 66 height 113
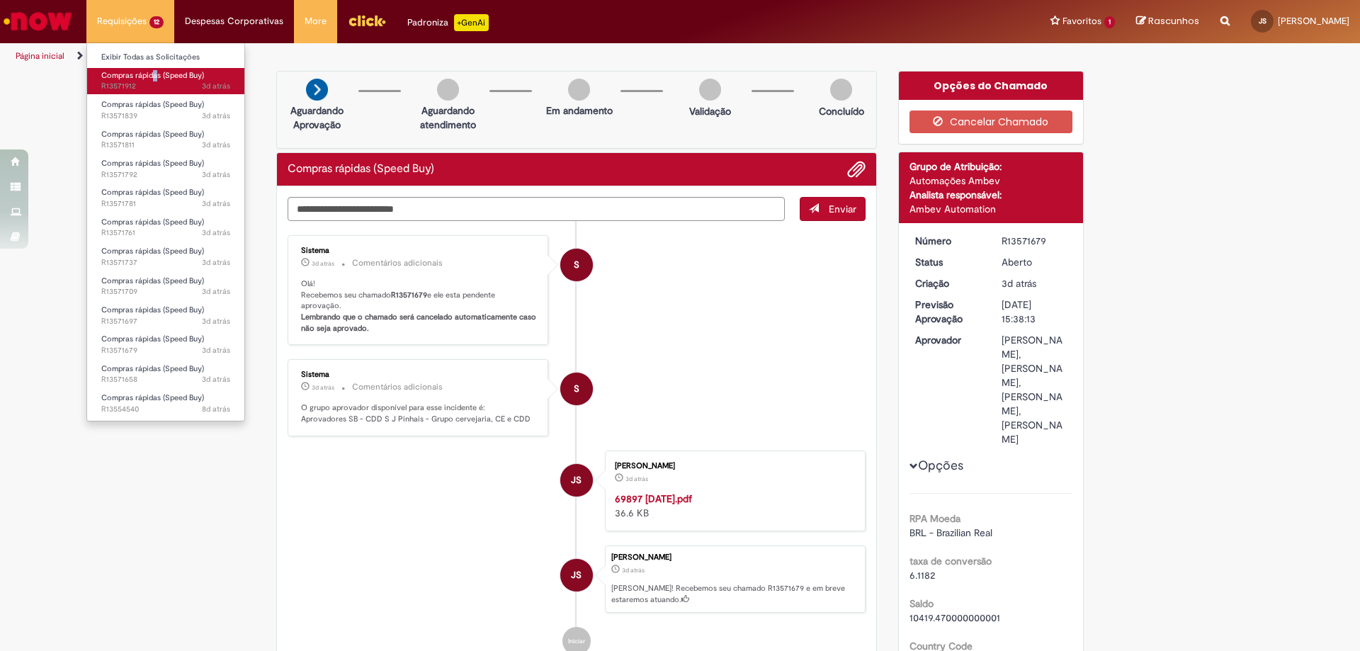
click at [149, 69] on li "Compras rápidas (Speed Buy) 3d atrás 3 dias atrás R13571912" at bounding box center [165, 79] width 157 height 29
click at [149, 57] on link "Exibir Todas as Solicitações" at bounding box center [165, 58] width 157 height 16
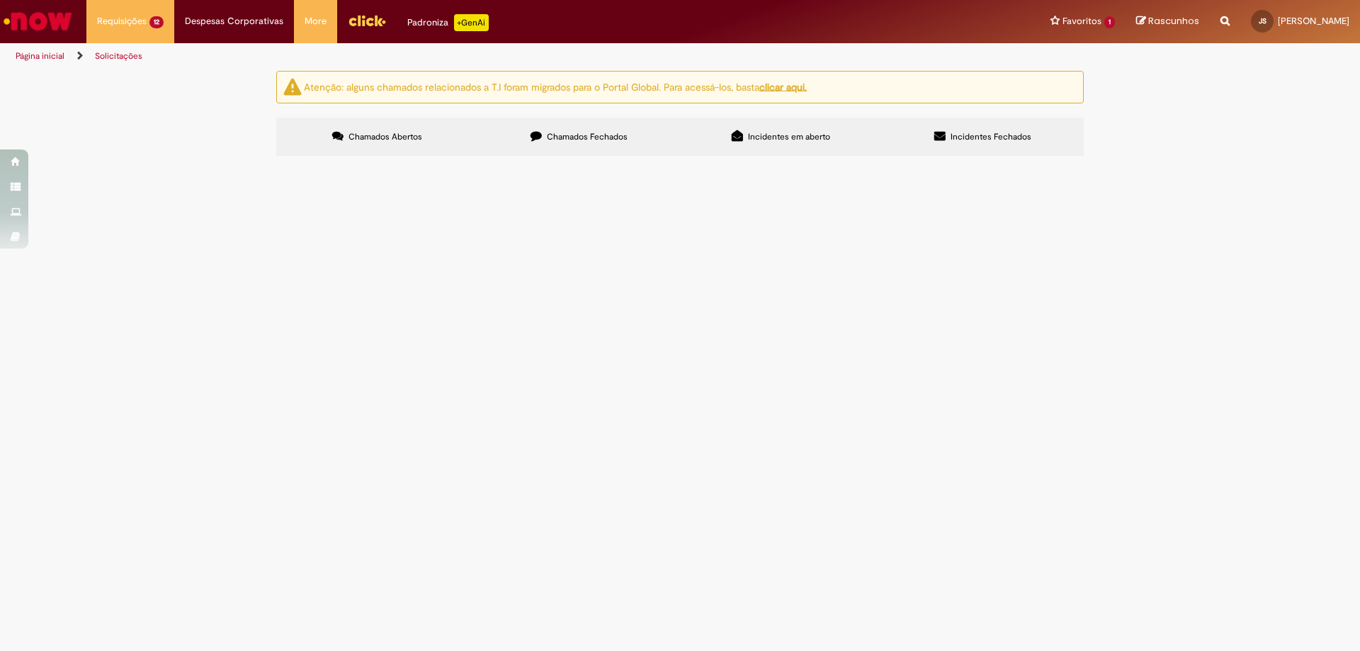
click at [0, 0] on span "Compras rápidas (Speed Buy)" at bounding box center [0, 0] width 0 height 0
click at [0, 0] on span "Pedido Gás - CDD SJP - NF: 66393-1" at bounding box center [0, 0] width 0 height 0
